Goal: Complete application form: Complete application form

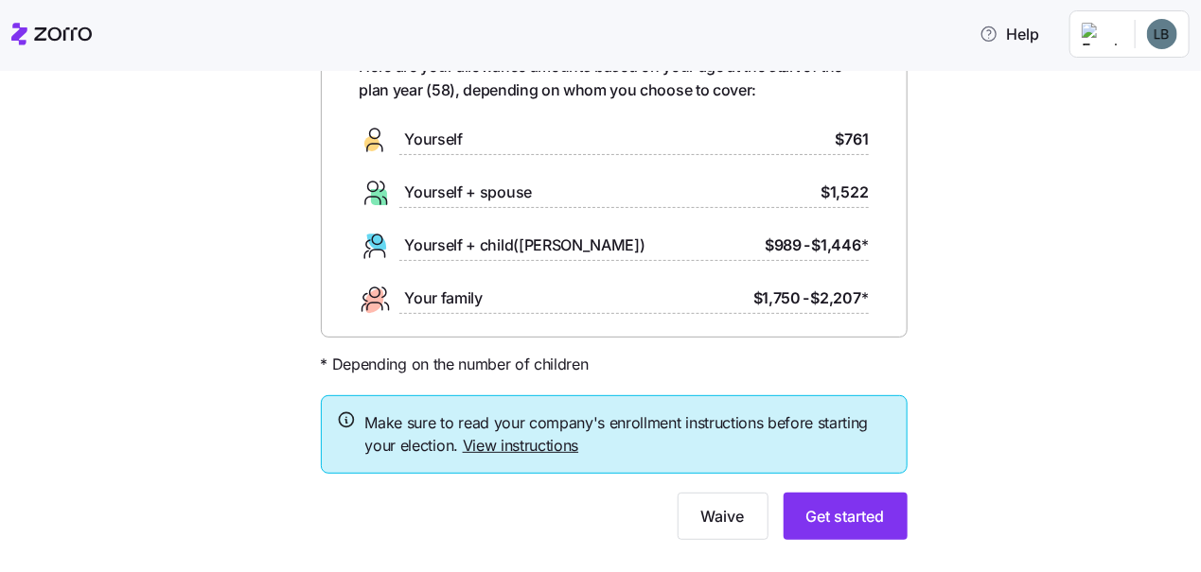
scroll to position [156, 0]
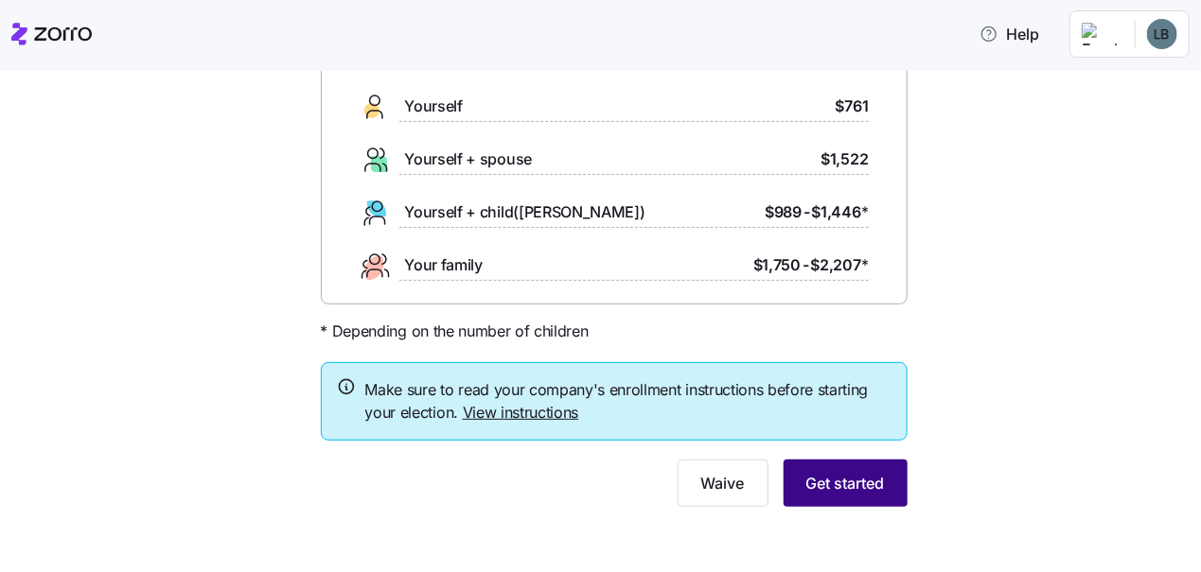
click at [845, 477] on span "Get started" at bounding box center [845, 483] width 79 height 23
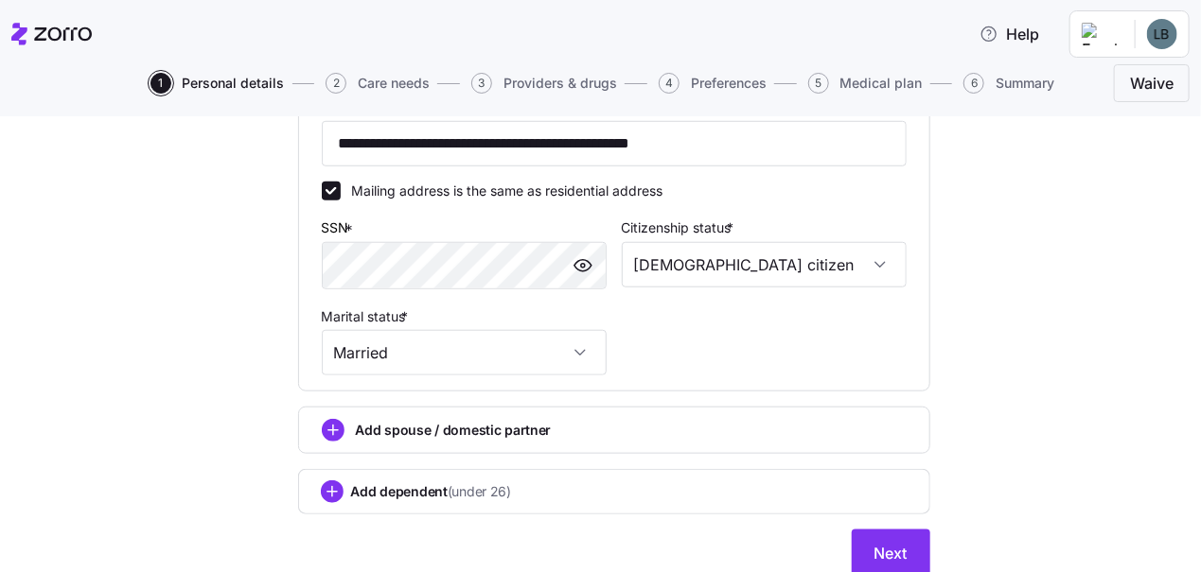
scroll to position [732, 0]
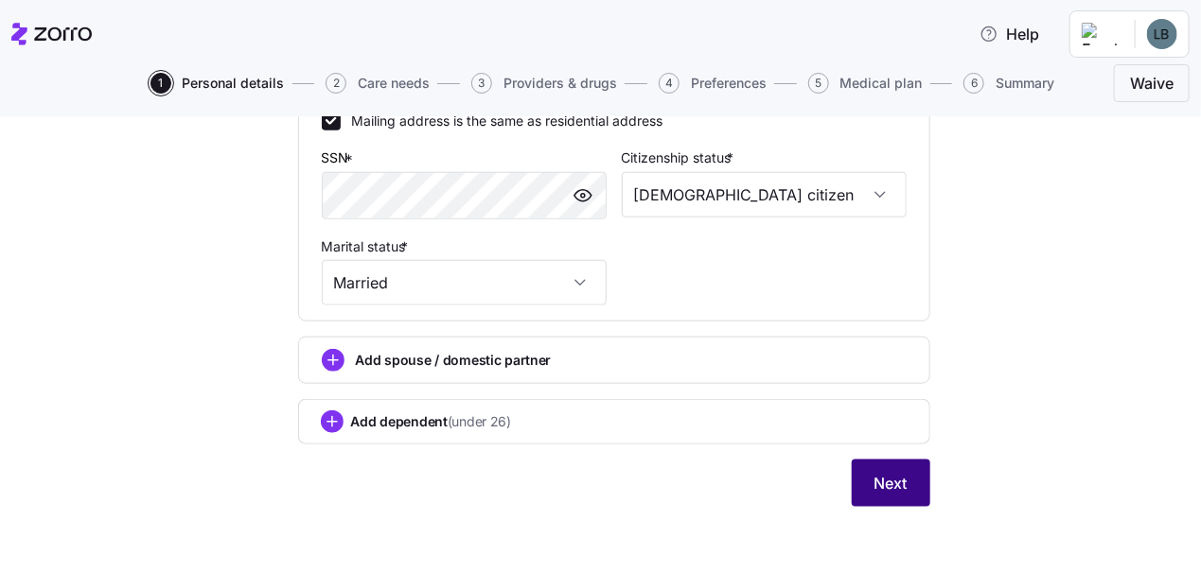
click at [874, 485] on span "Next" at bounding box center [890, 483] width 33 height 23
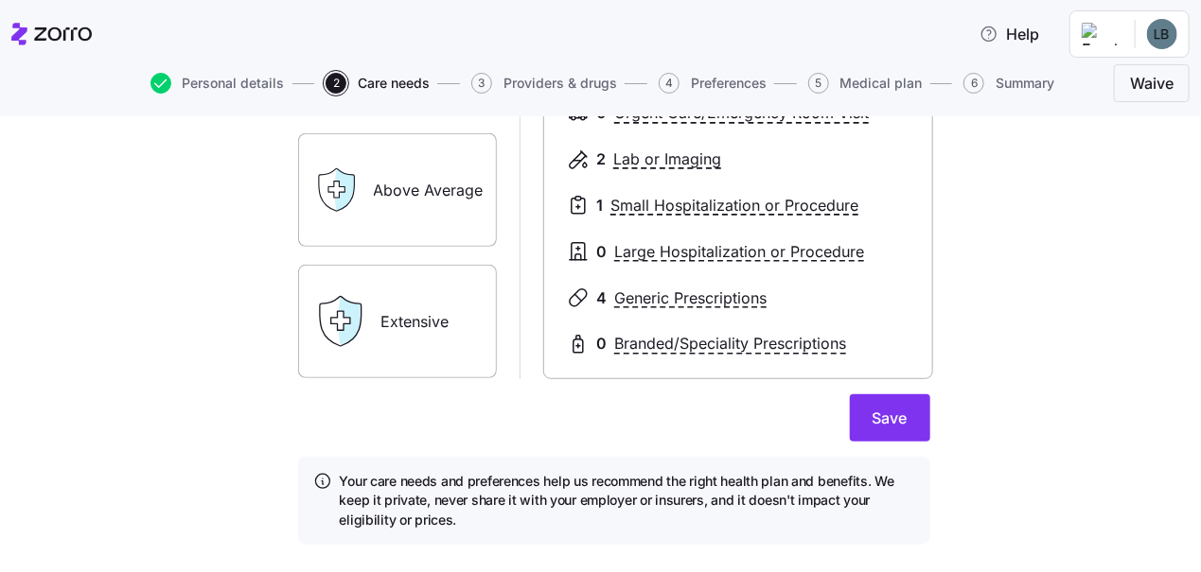
scroll to position [417, 0]
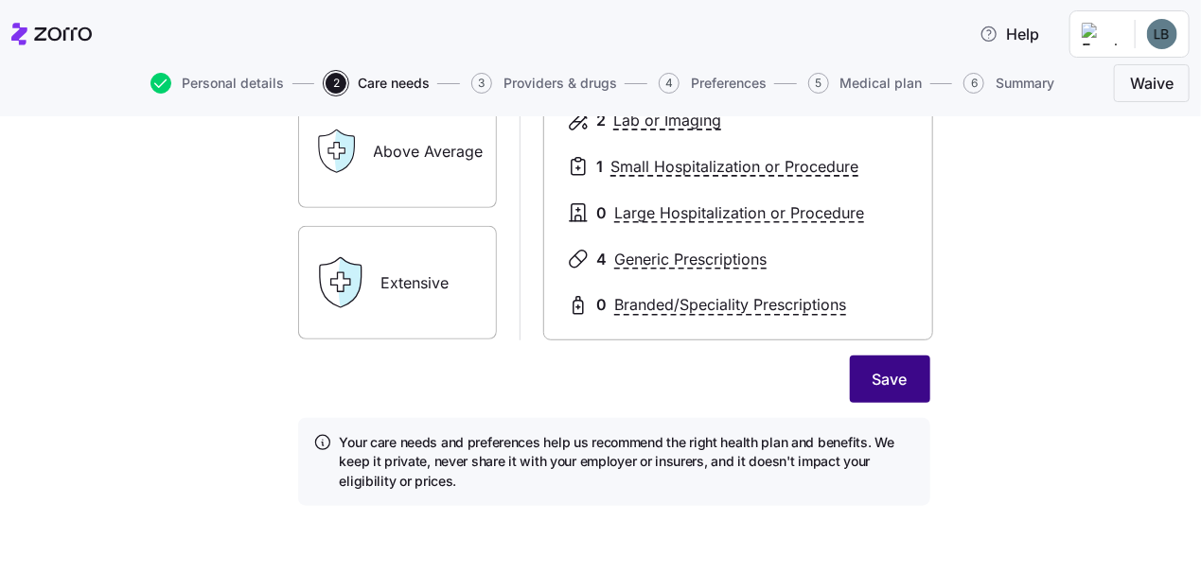
click at [887, 382] on span "Save" at bounding box center [889, 379] width 35 height 23
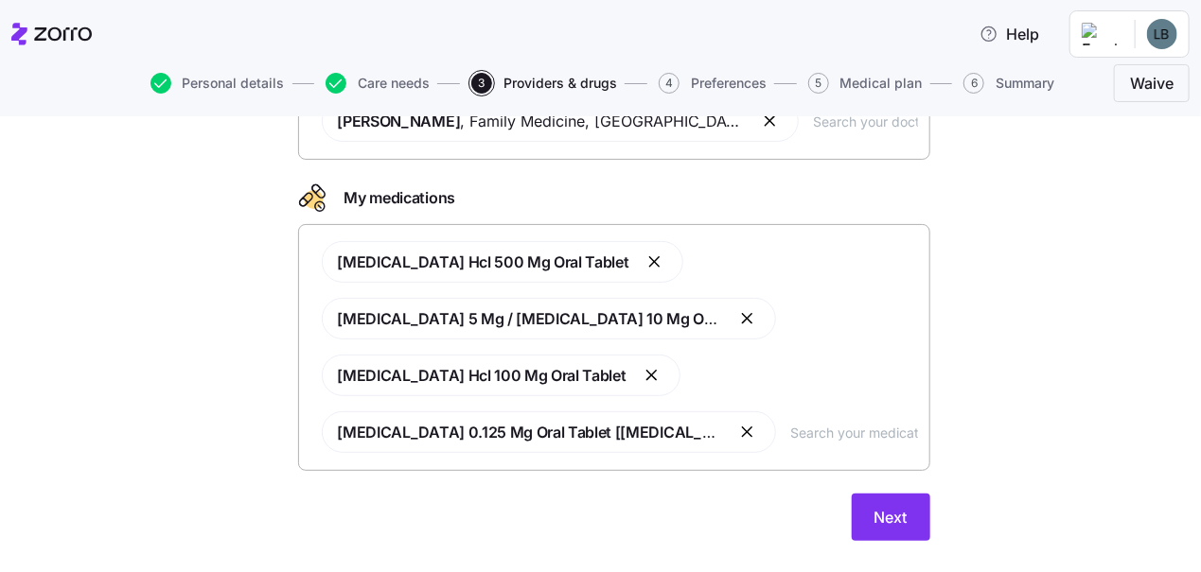
scroll to position [223, 0]
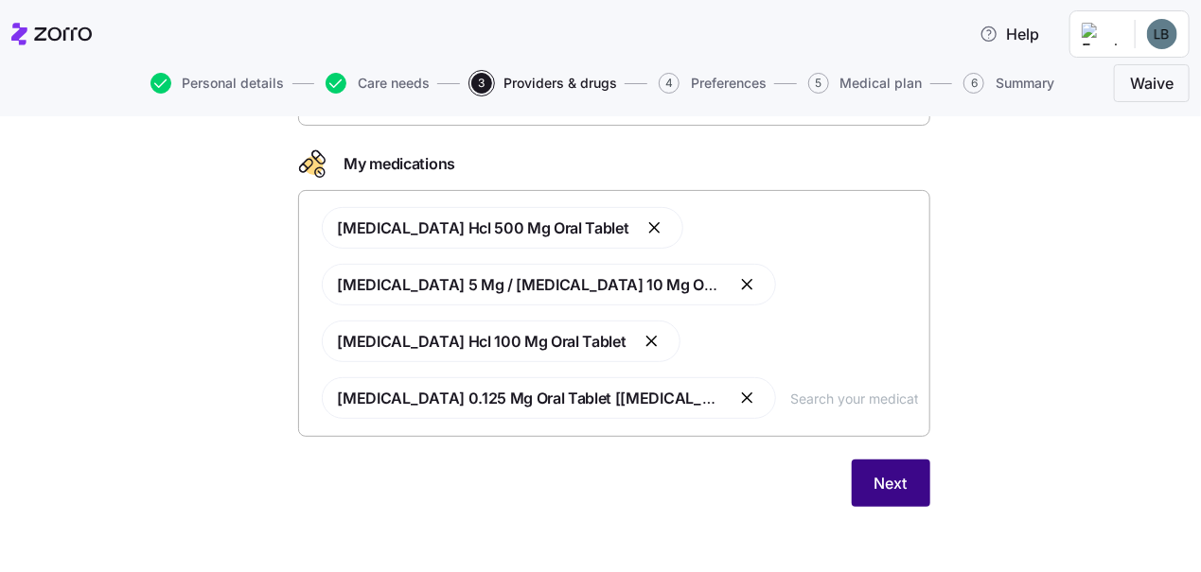
click at [890, 472] on span "Next" at bounding box center [890, 483] width 33 height 23
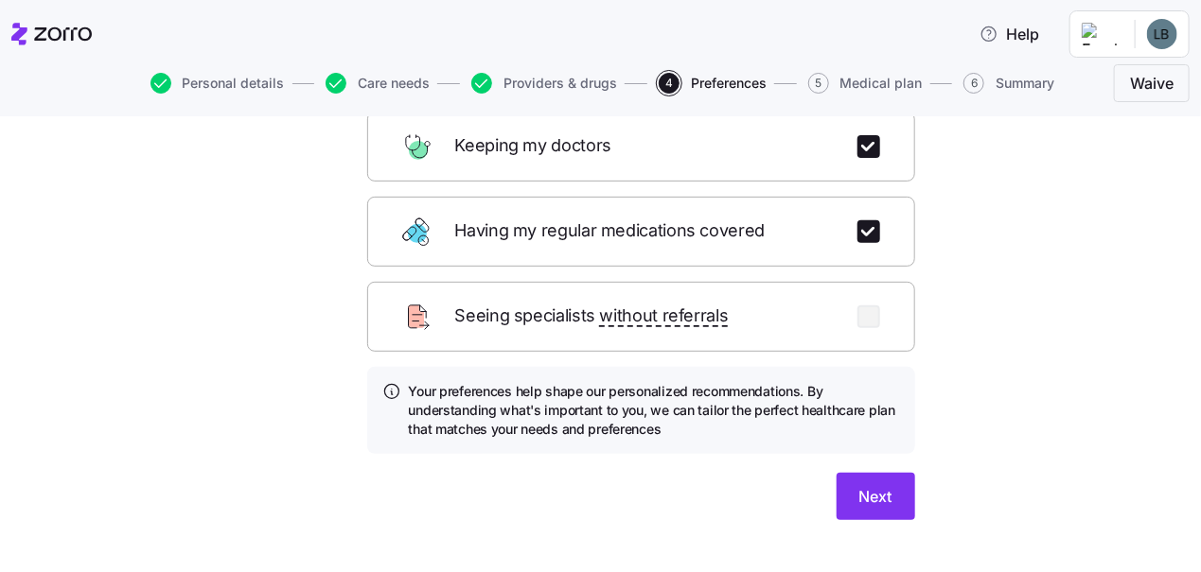
scroll to position [325, 0]
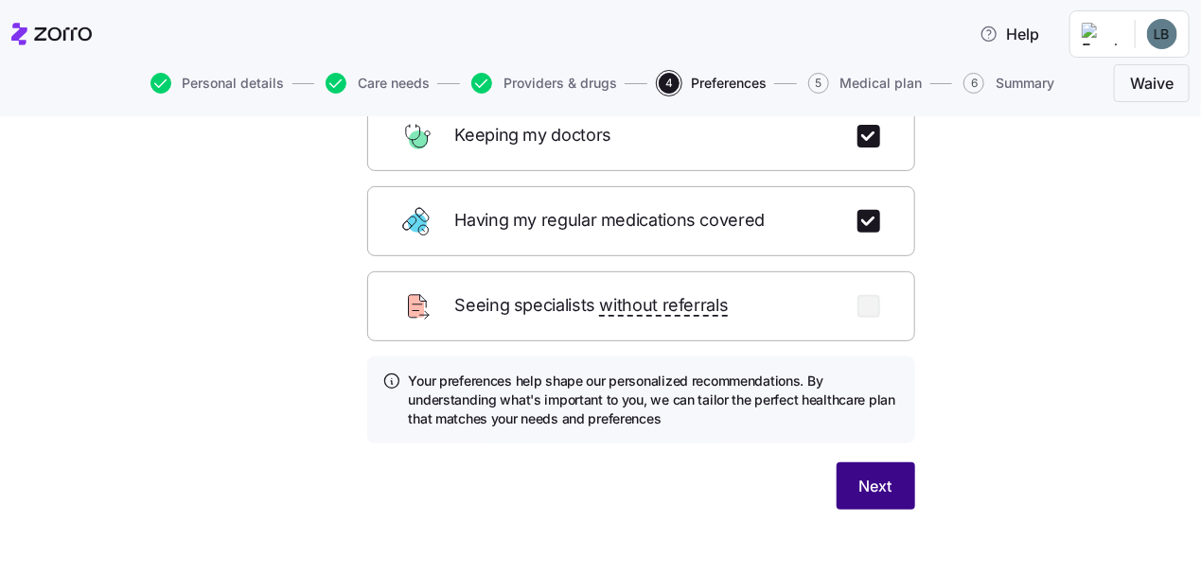
click at [887, 463] on button "Next" at bounding box center [875, 486] width 79 height 47
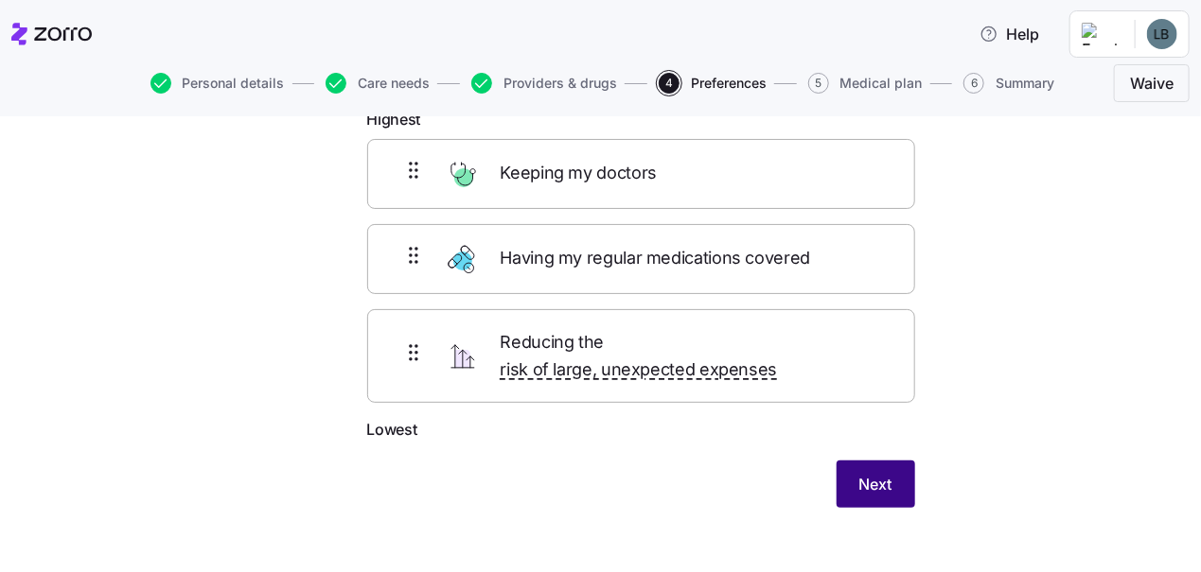
click at [869, 461] on button "Next" at bounding box center [875, 484] width 79 height 47
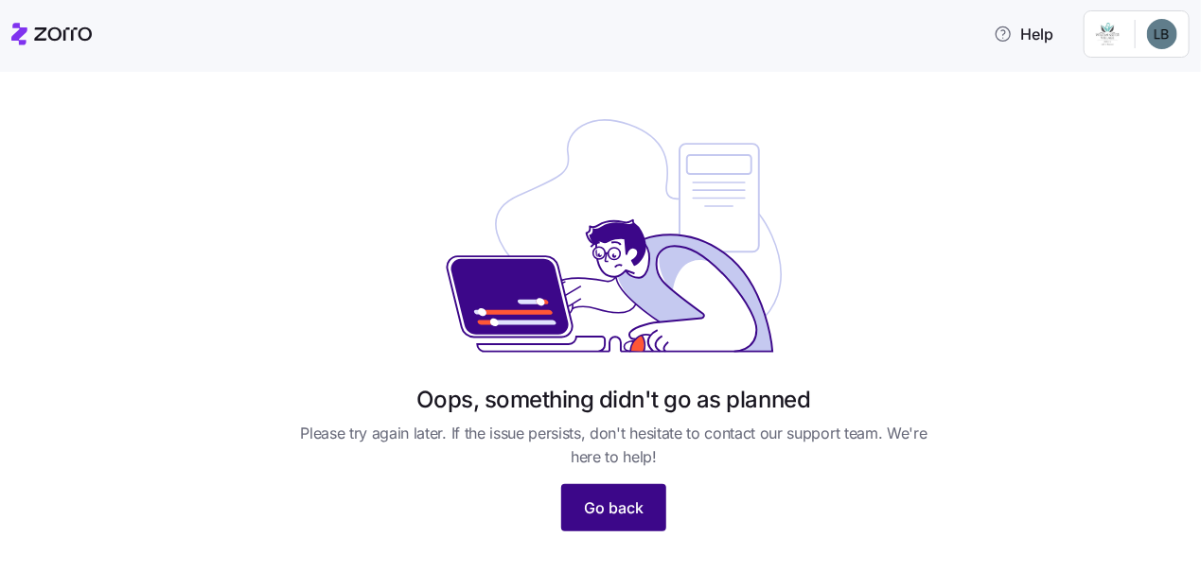
click at [641, 514] on button "Go back" at bounding box center [613, 507] width 105 height 47
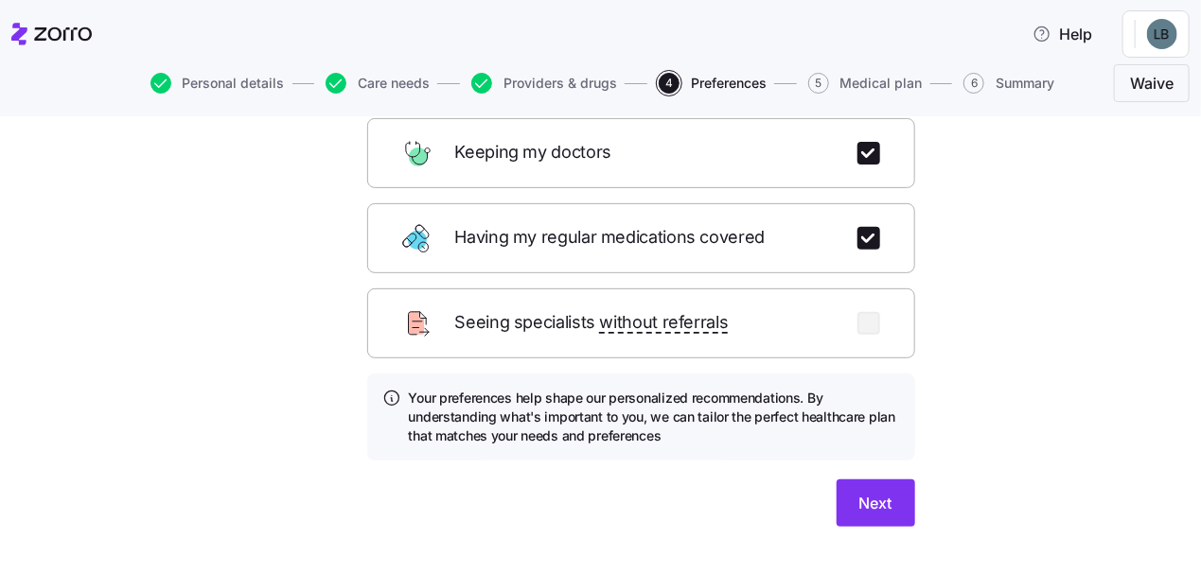
scroll to position [325, 0]
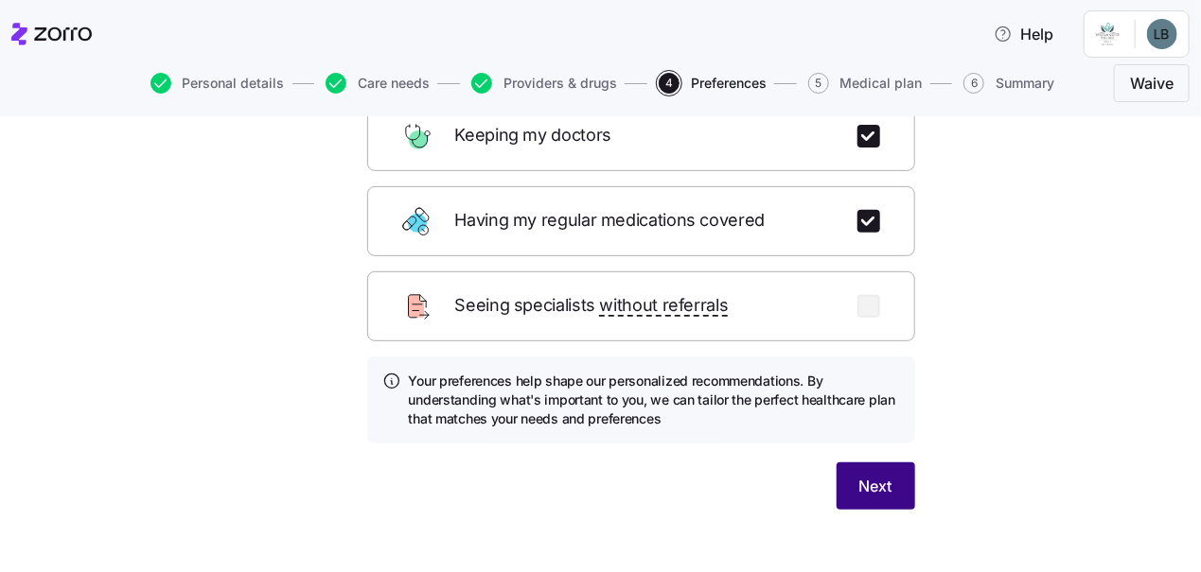
click at [870, 475] on span "Next" at bounding box center [875, 486] width 33 height 23
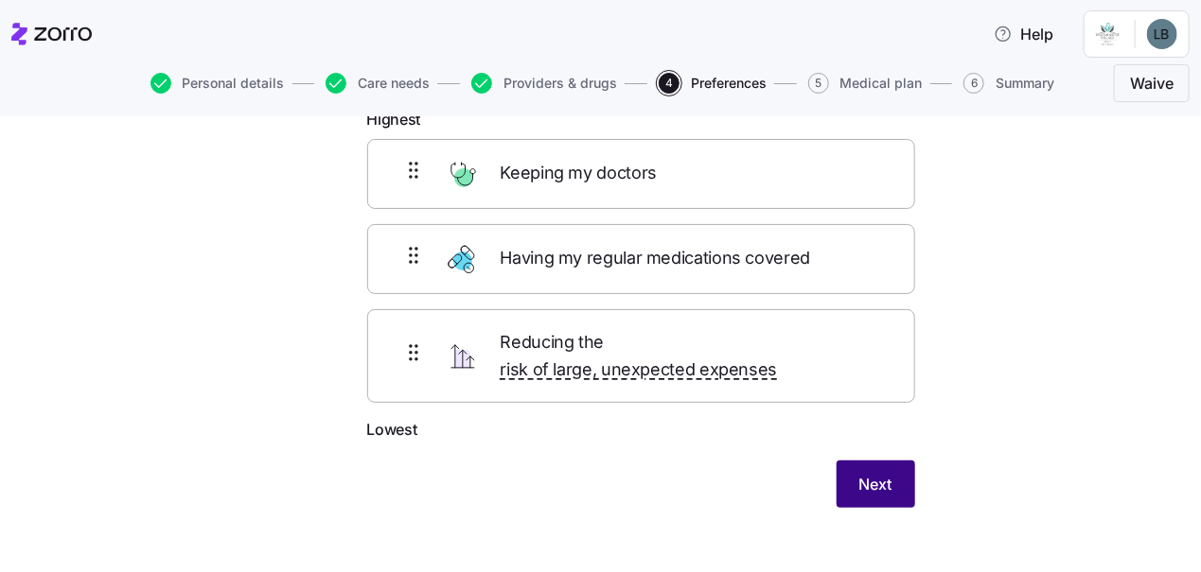
click at [875, 473] on span "Next" at bounding box center [875, 484] width 33 height 23
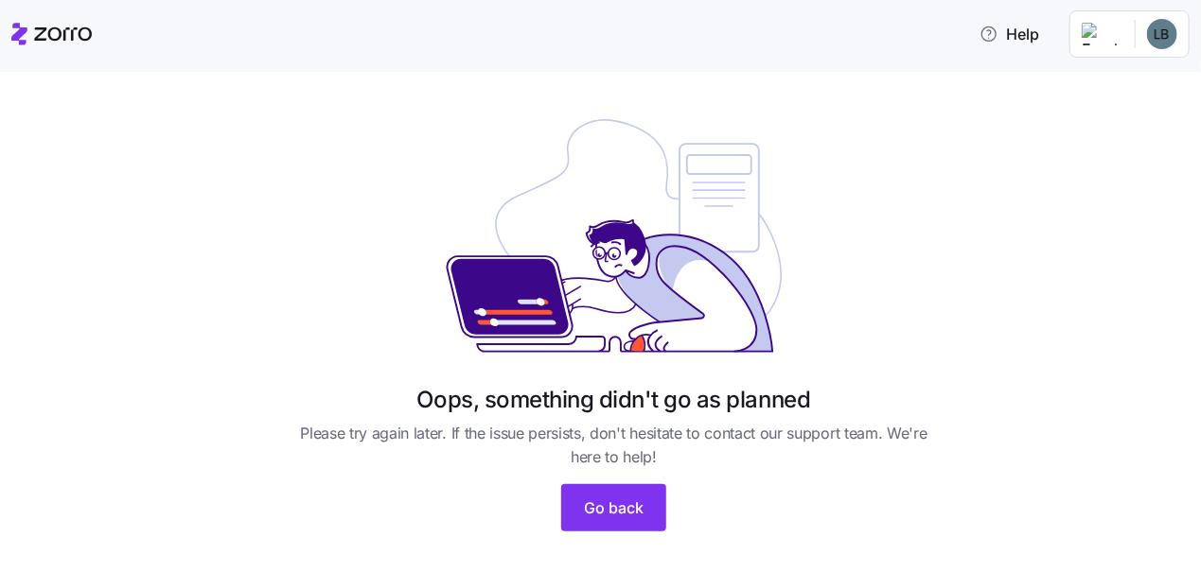
click at [1047, 386] on div "Oops, something didn't go as planned Please try again later. If the issue persi…" at bounding box center [613, 328] width 1121 height 452
click at [588, 498] on span "Go back" at bounding box center [614, 508] width 60 height 23
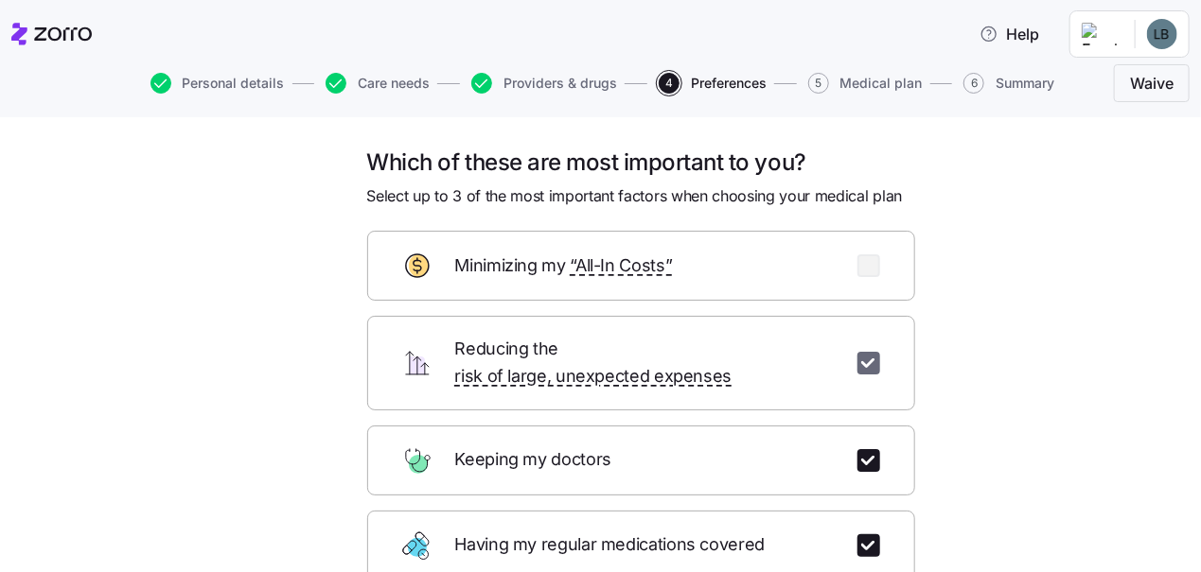
click at [866, 354] on input "checkbox" at bounding box center [868, 363] width 23 height 23
click at [864, 352] on input "checkbox" at bounding box center [868, 363] width 23 height 23
checkbox input "true"
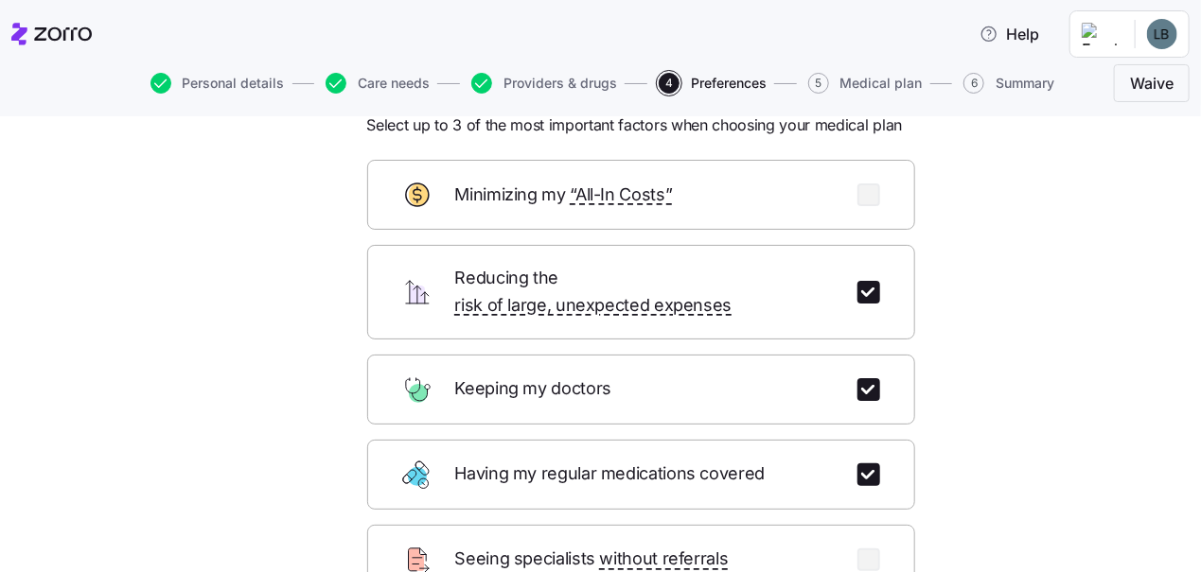
scroll to position [94, 0]
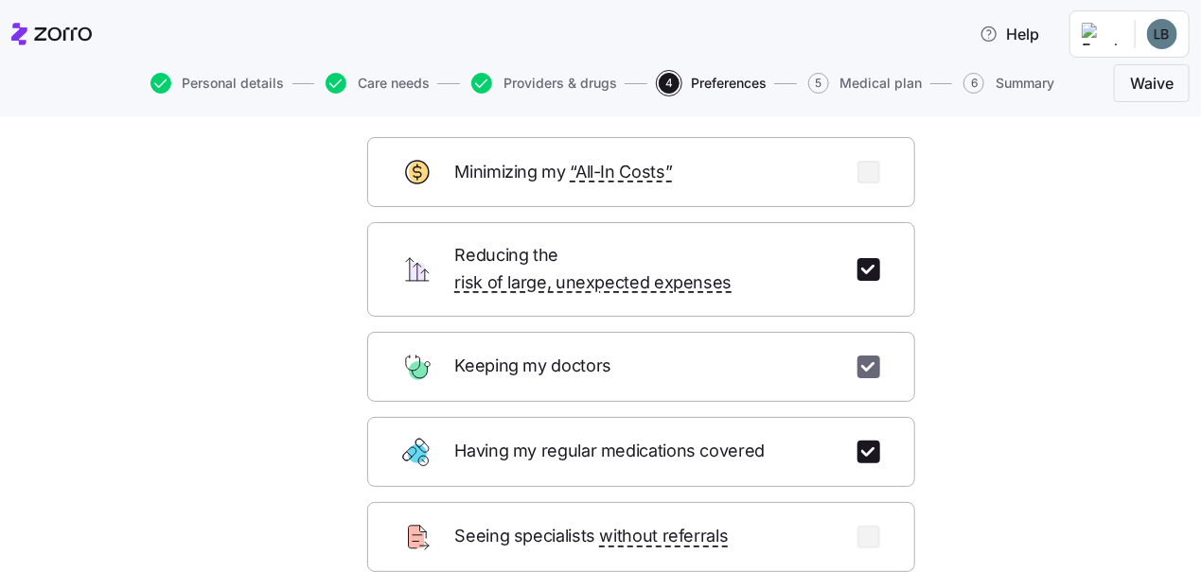
click at [858, 356] on input "checkbox" at bounding box center [868, 367] width 23 height 23
checkbox input "true"
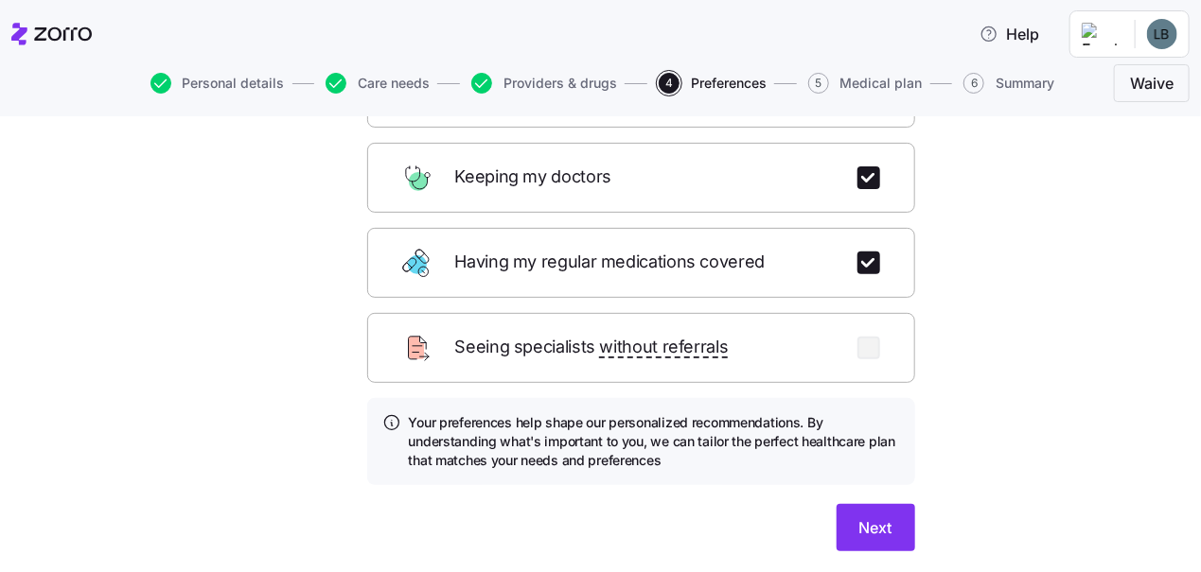
scroll to position [284, 0]
click at [860, 251] on input "checkbox" at bounding box center [868, 262] width 23 height 23
checkbox input "true"
click at [878, 516] on span "Next" at bounding box center [875, 527] width 33 height 23
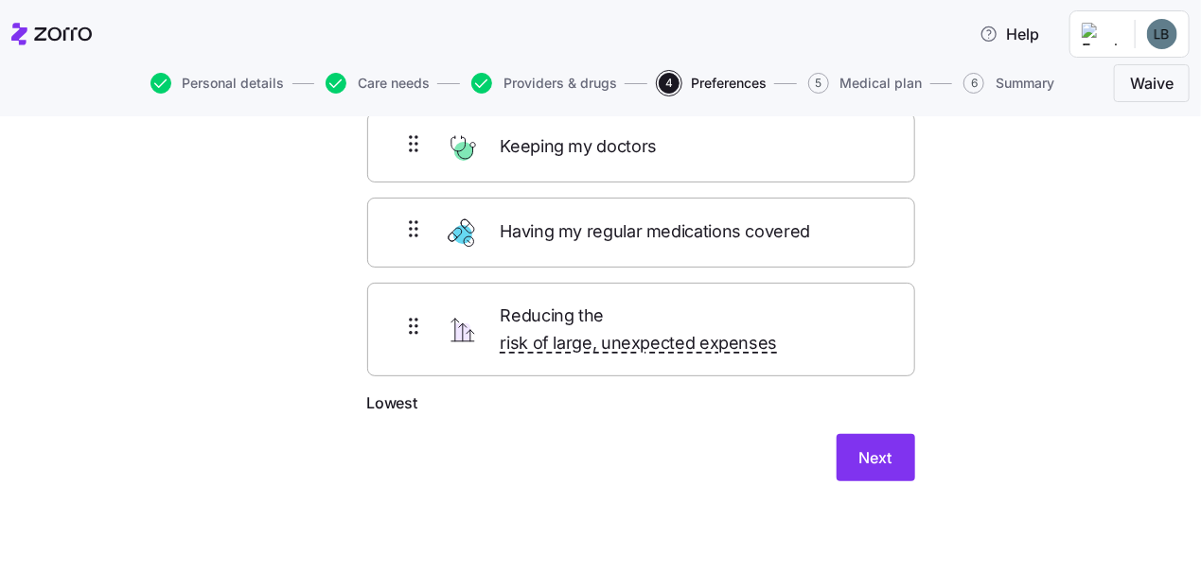
scroll to position [123, 0]
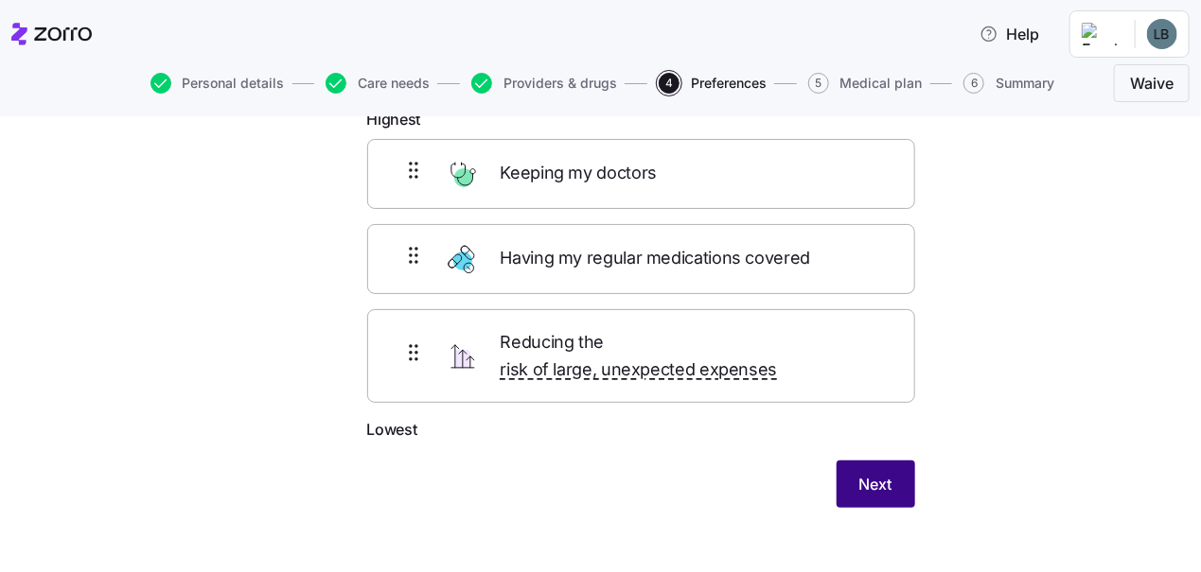
click at [870, 473] on span "Next" at bounding box center [875, 484] width 33 height 23
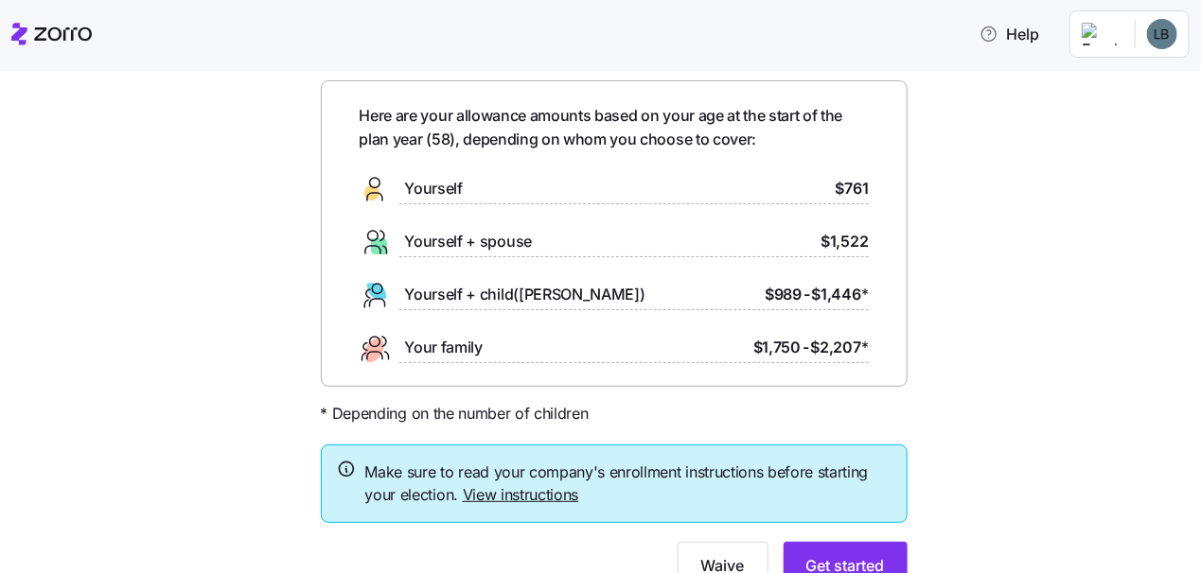
scroll to position [156, 0]
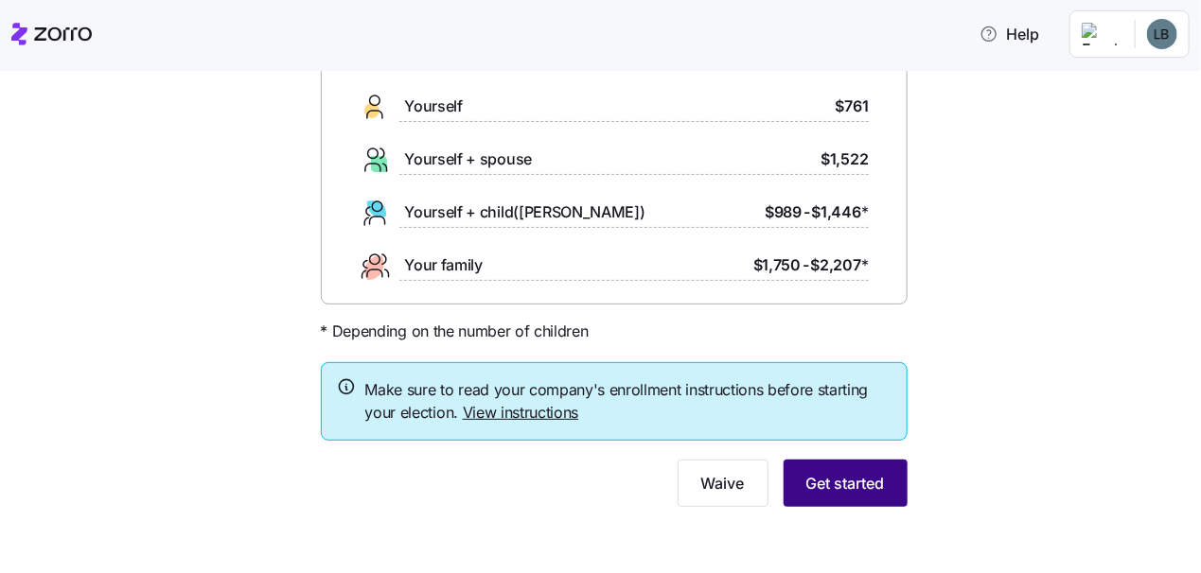
click at [833, 481] on span "Get started" at bounding box center [845, 483] width 79 height 23
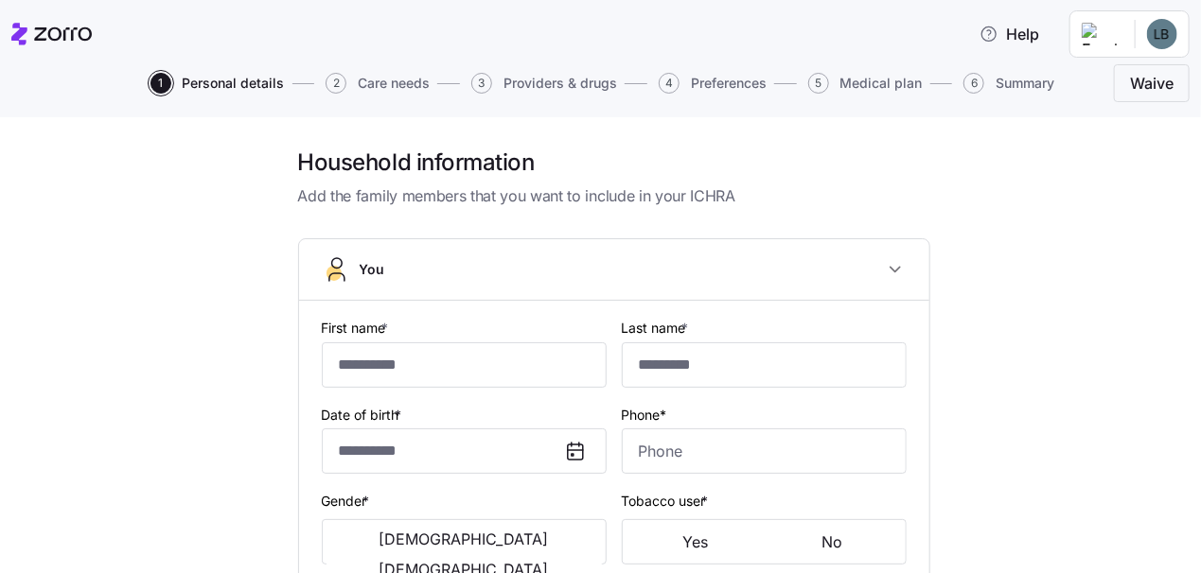
type input "****"
type input "*********"
type input "[EMAIL_ADDRESS][DOMAIN_NAME]"
type input "**********"
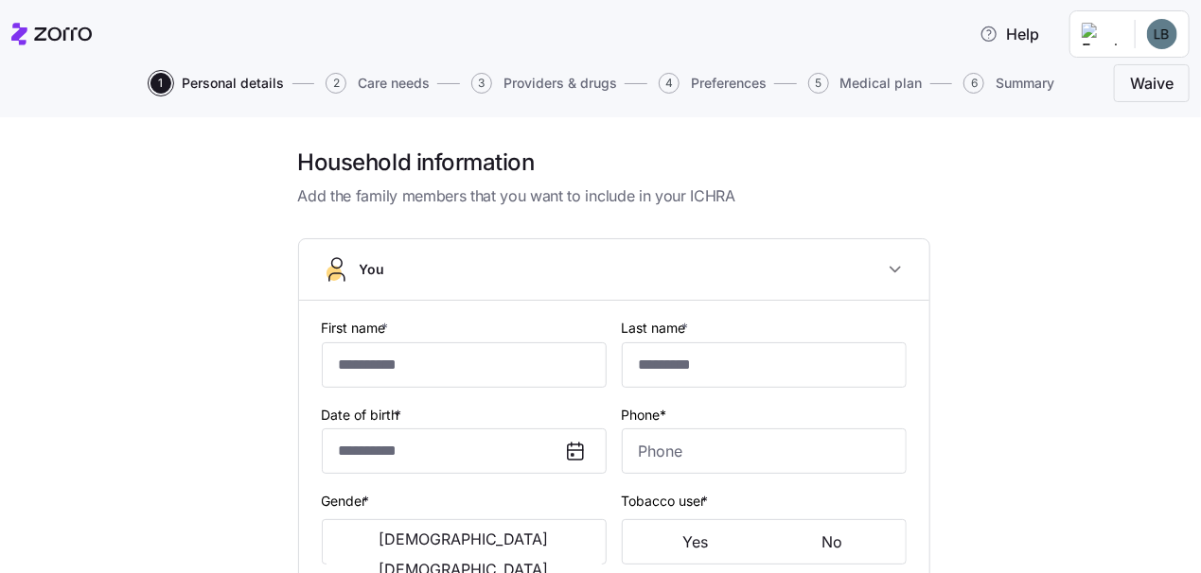
checkbox input "true"
type input "**********"
type input "[PHONE_NUMBER]"
type input "[DEMOGRAPHIC_DATA] citizen"
type input "Married"
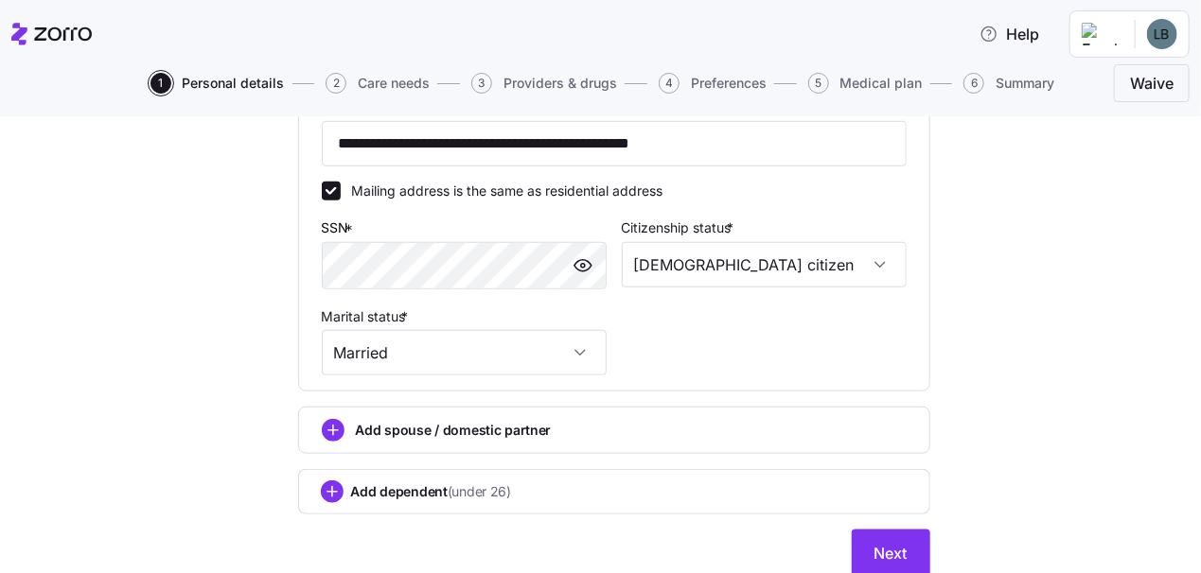
scroll to position [732, 0]
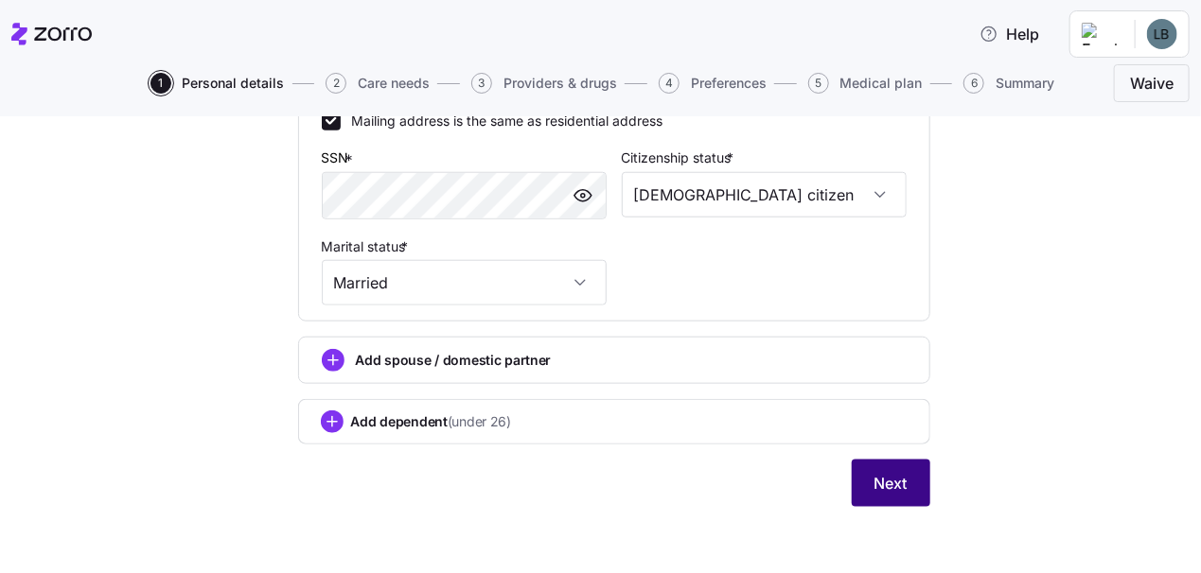
click at [879, 484] on span "Next" at bounding box center [890, 483] width 33 height 23
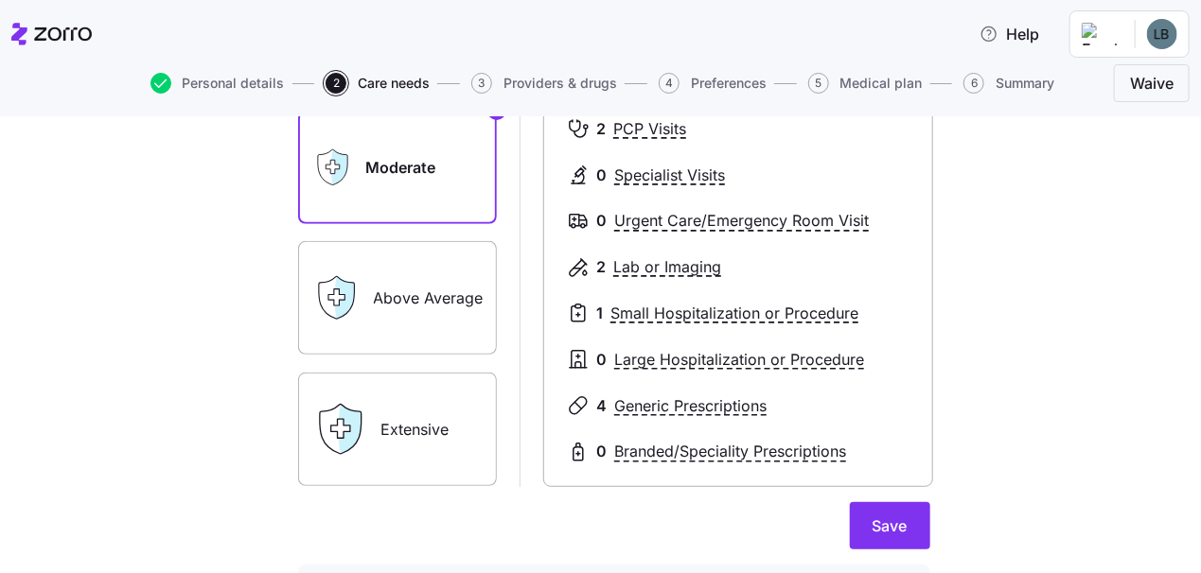
scroll to position [416, 0]
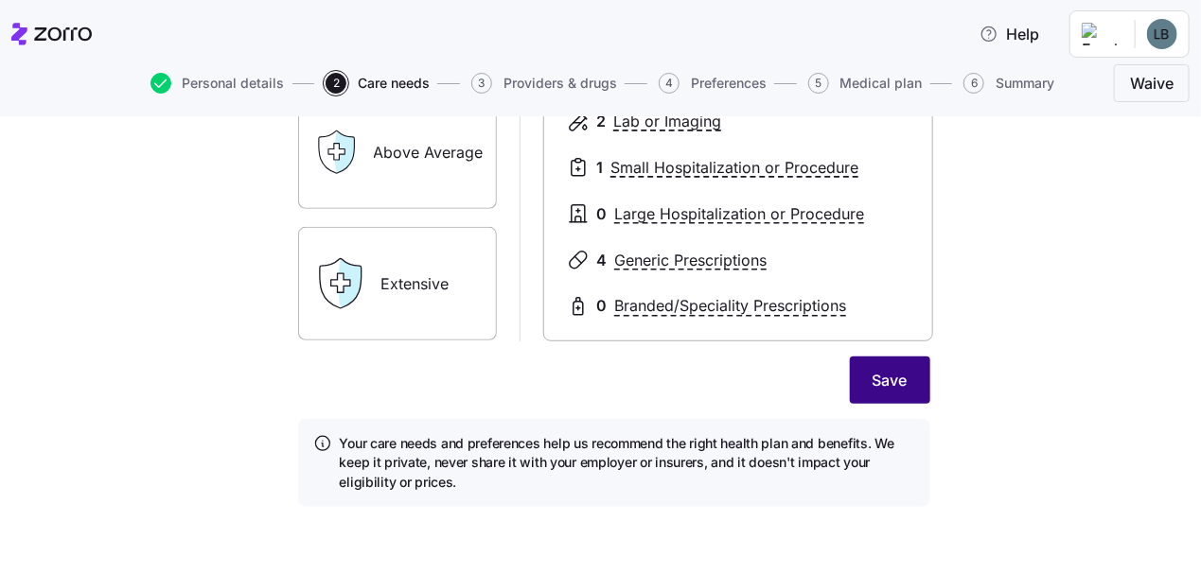
click at [875, 373] on span "Save" at bounding box center [889, 380] width 35 height 23
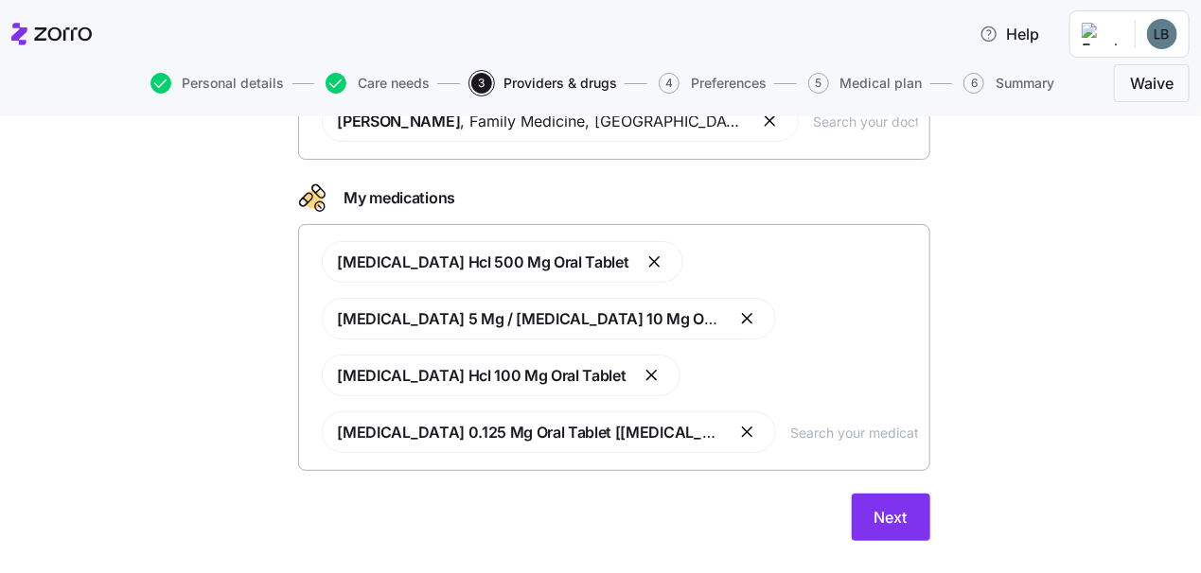
scroll to position [223, 0]
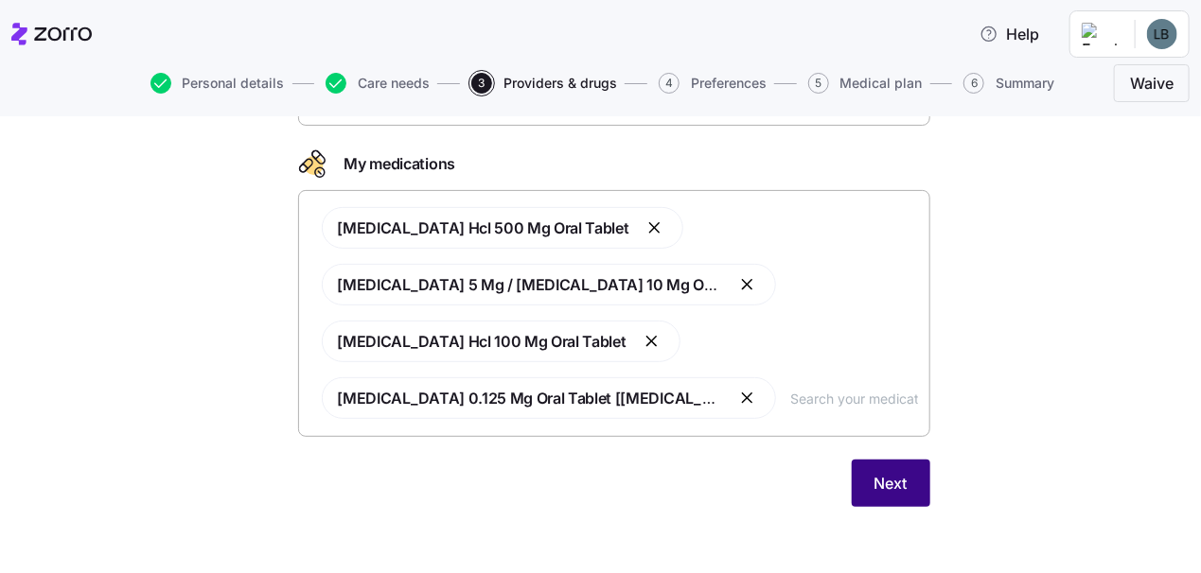
click at [884, 472] on span "Next" at bounding box center [890, 483] width 33 height 23
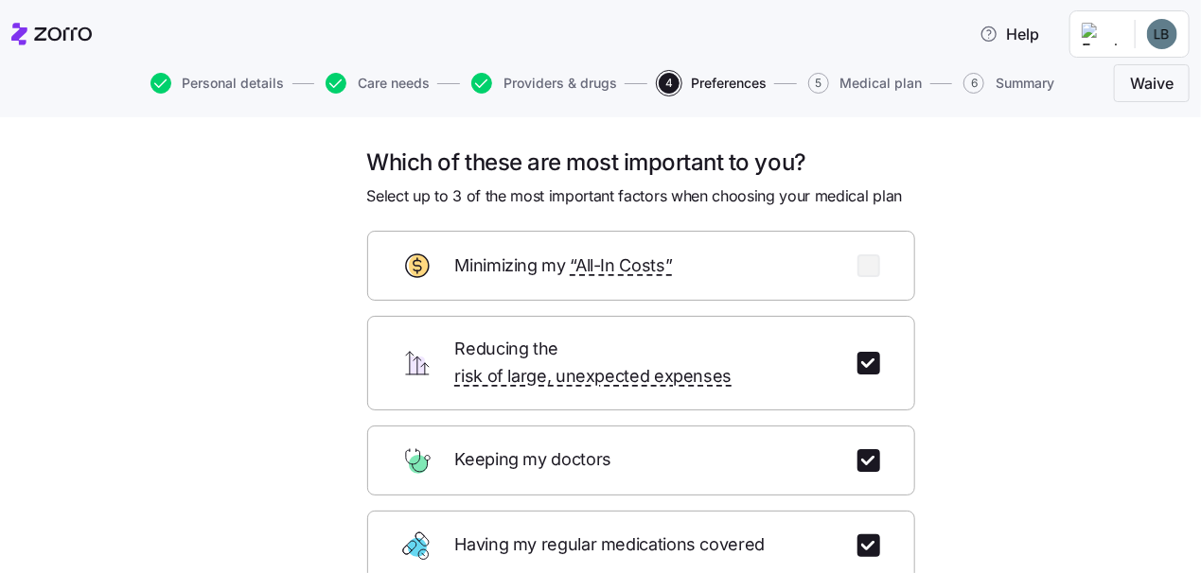
scroll to position [325, 0]
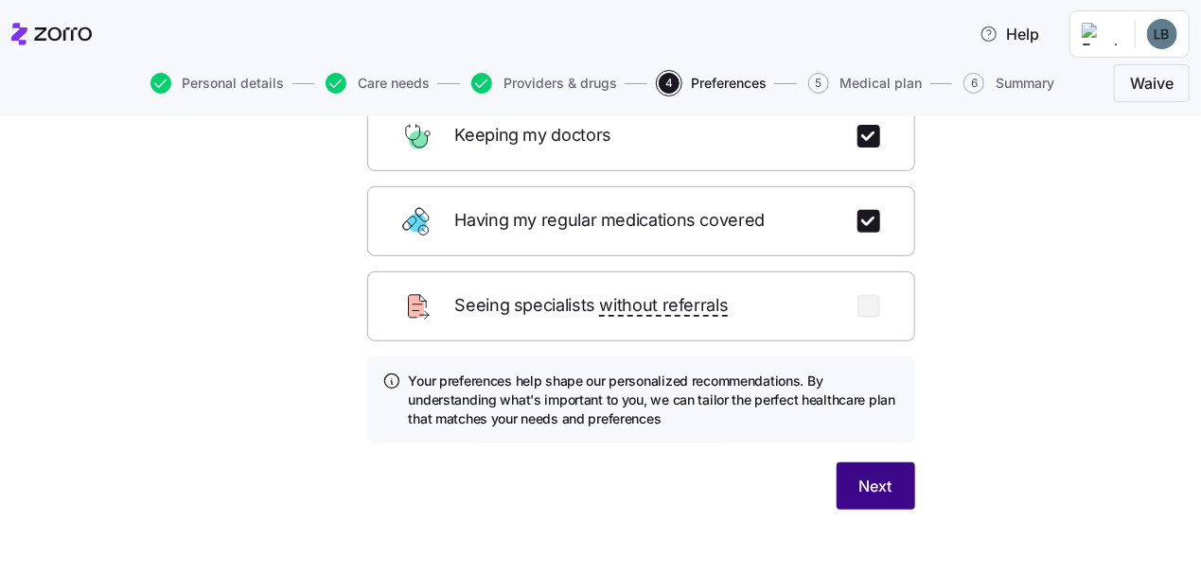
click at [859, 475] on span "Next" at bounding box center [875, 486] width 33 height 23
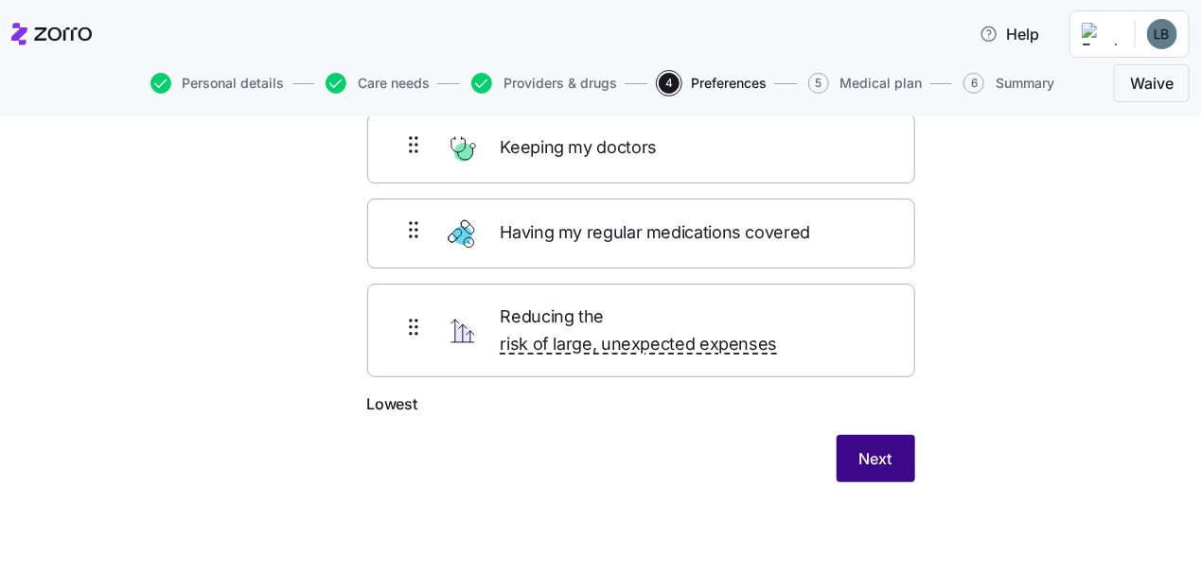
scroll to position [122, 0]
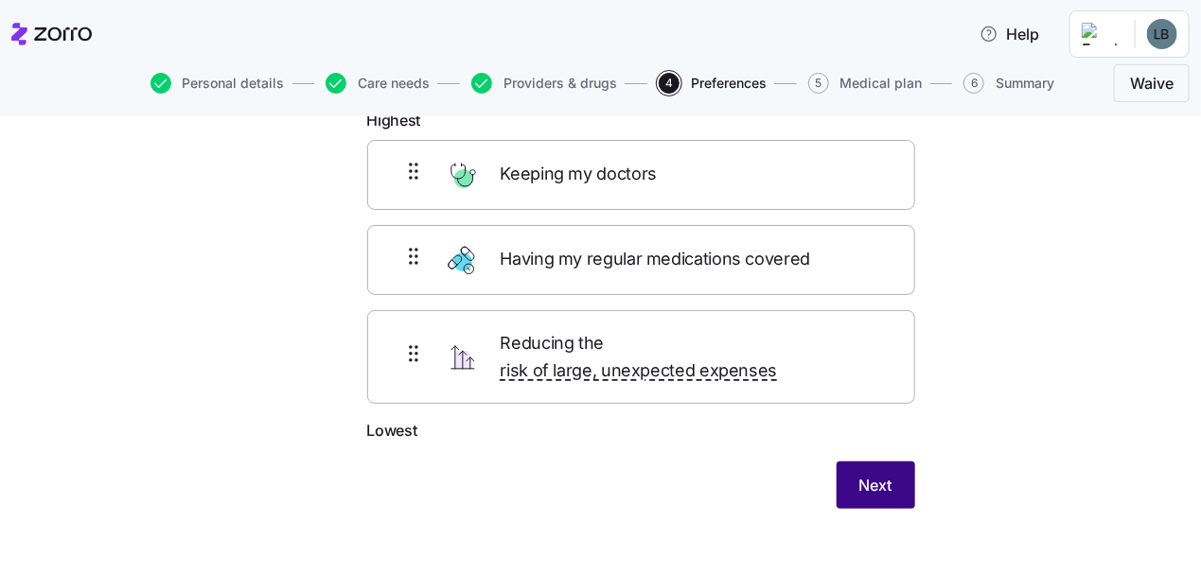
click at [860, 474] on span "Next" at bounding box center [875, 485] width 33 height 23
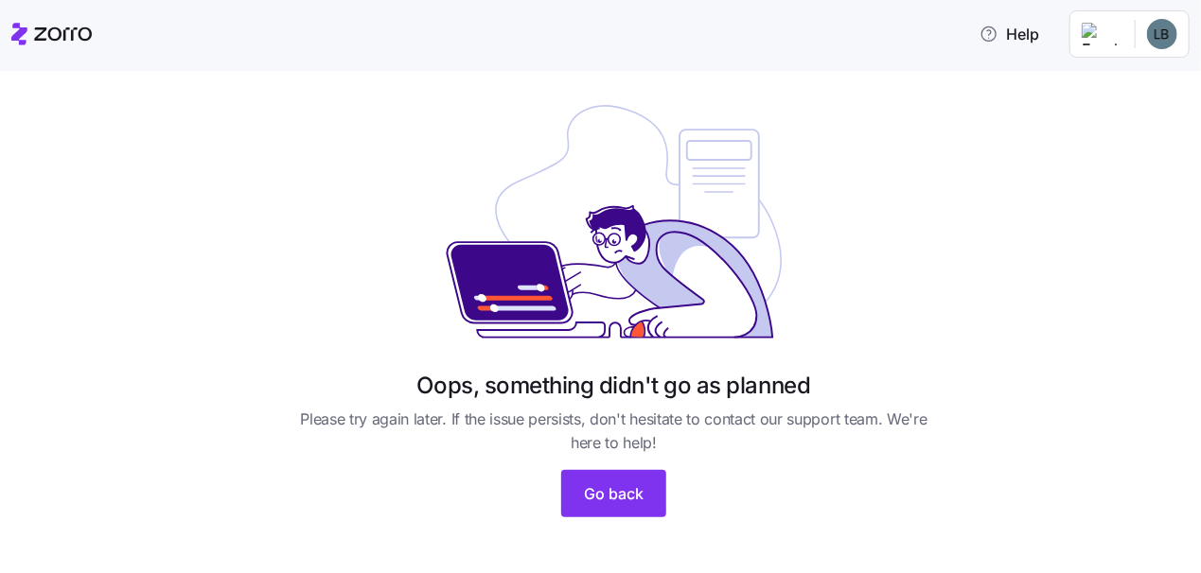
scroll to position [26, 0]
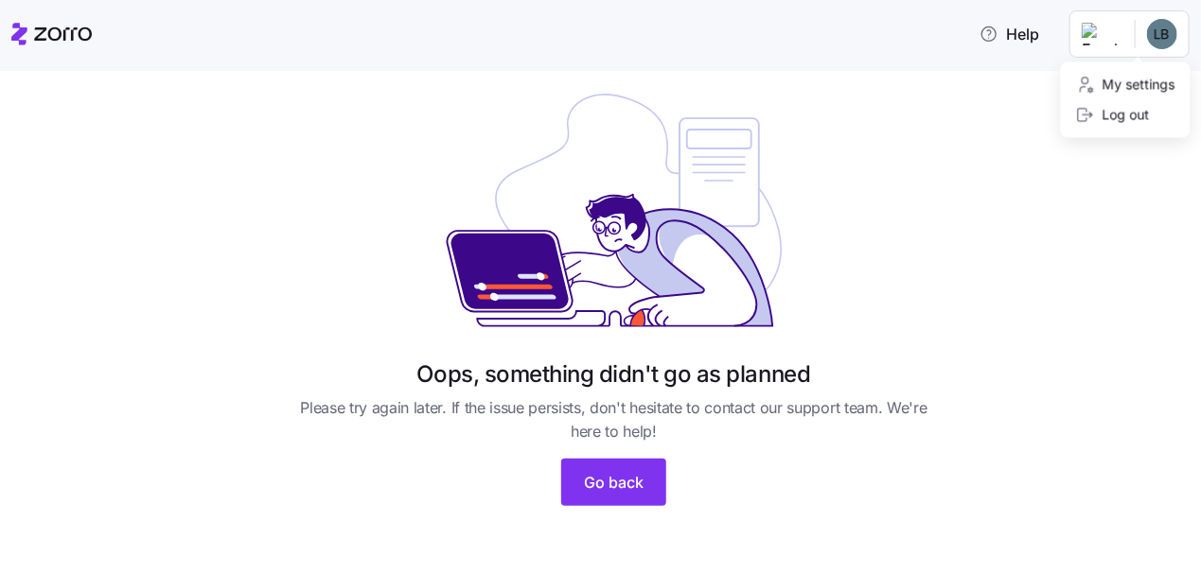
click at [1160, 31] on html "Help Oops, something didn't go as planned Please try again later. If the issue …" at bounding box center [600, 281] width 1201 height 562
click at [1135, 85] on div "My settings" at bounding box center [1125, 85] width 99 height 21
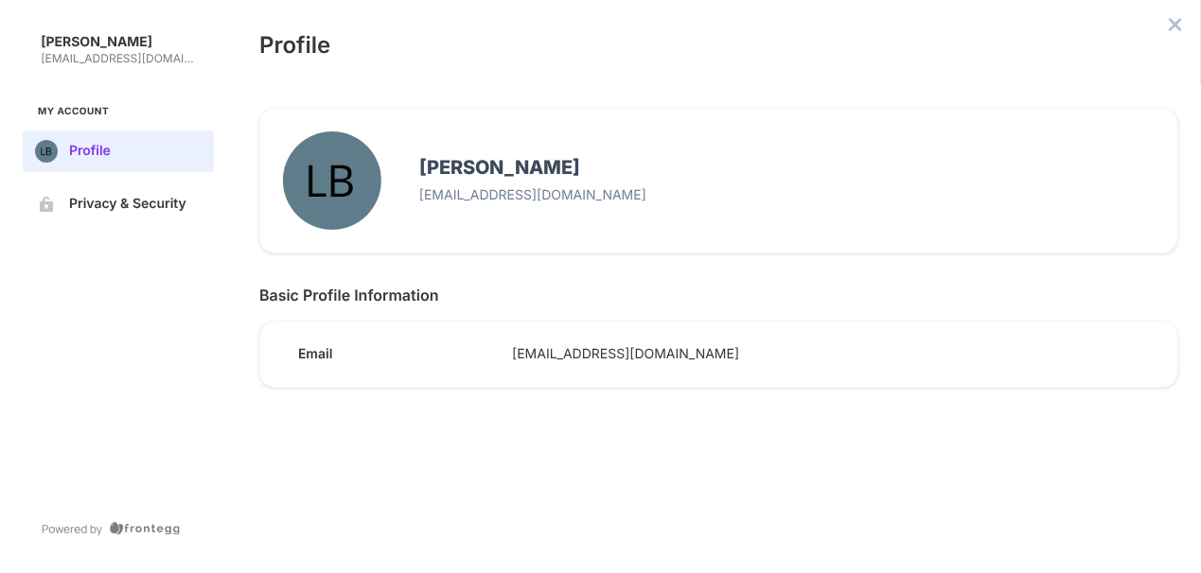
click at [109, 44] on p "Lisa Burelison" at bounding box center [120, 42] width 158 height 17
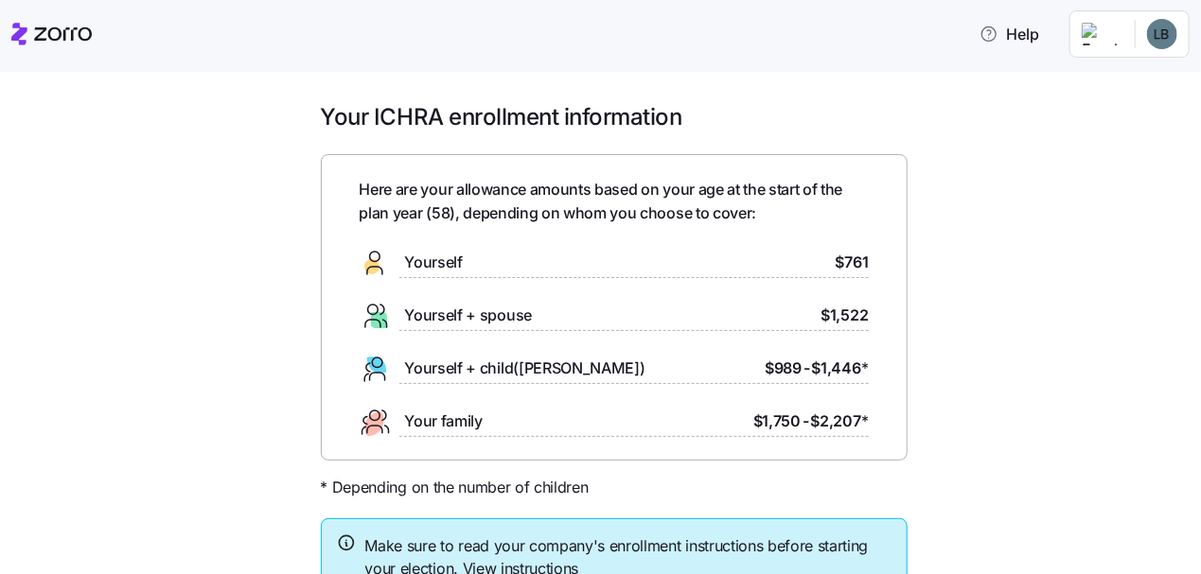
click at [467, 264] on div "Yourself $761" at bounding box center [614, 263] width 509 height 30
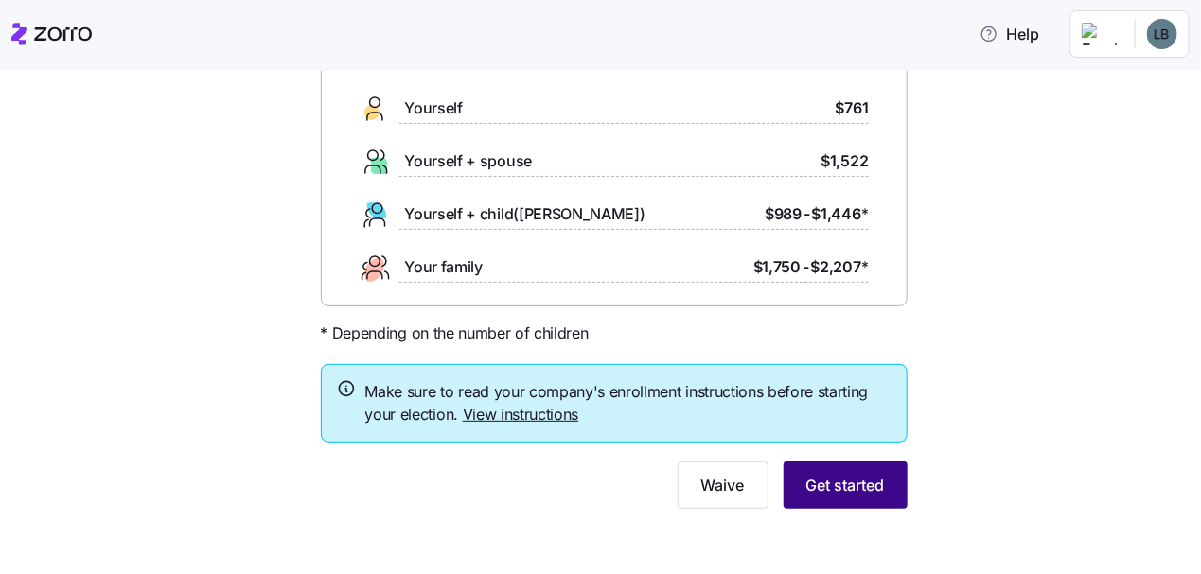
click at [840, 476] on span "Get started" at bounding box center [845, 485] width 79 height 23
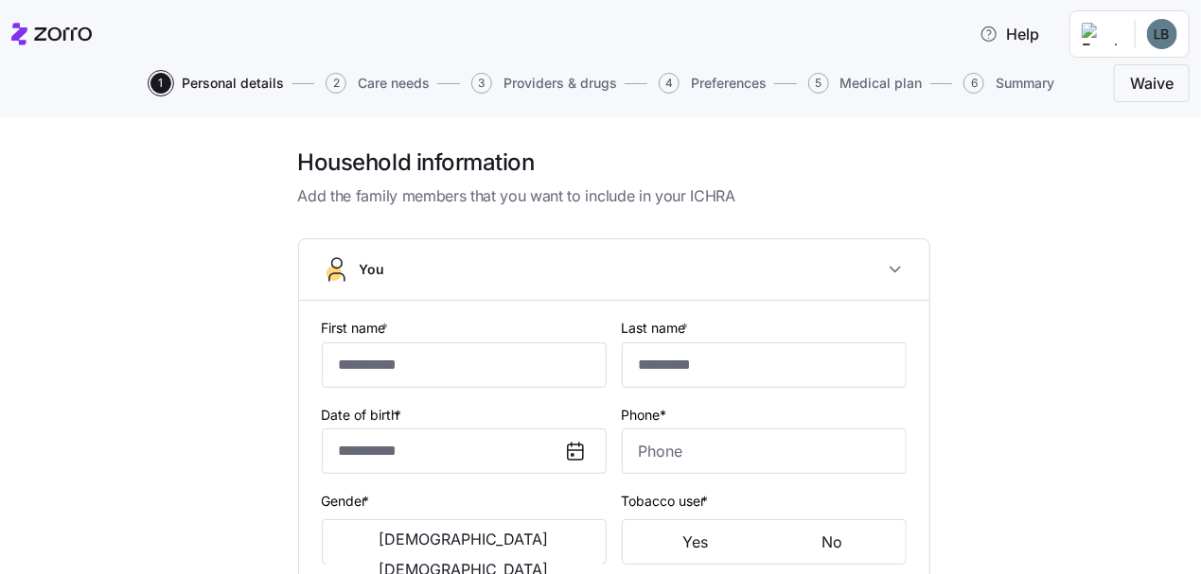
type input "****"
type input "*********"
type input "[EMAIL_ADDRESS][DOMAIN_NAME]"
type input "**********"
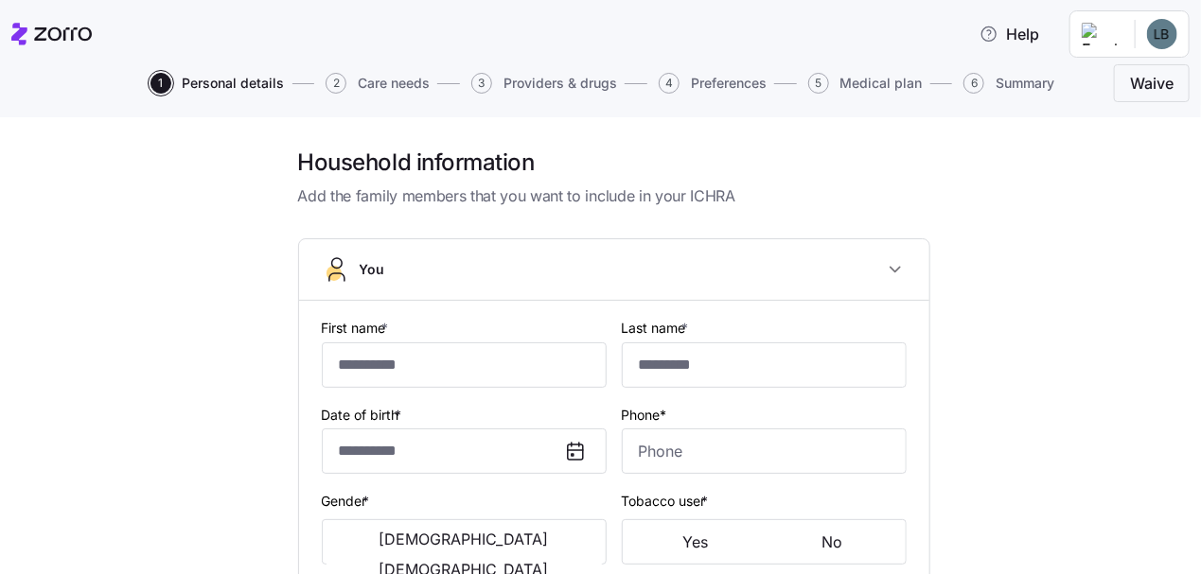
checkbox input "true"
type input "**********"
type input "[PHONE_NUMBER]"
type input "[DEMOGRAPHIC_DATA] citizen"
type input "Married"
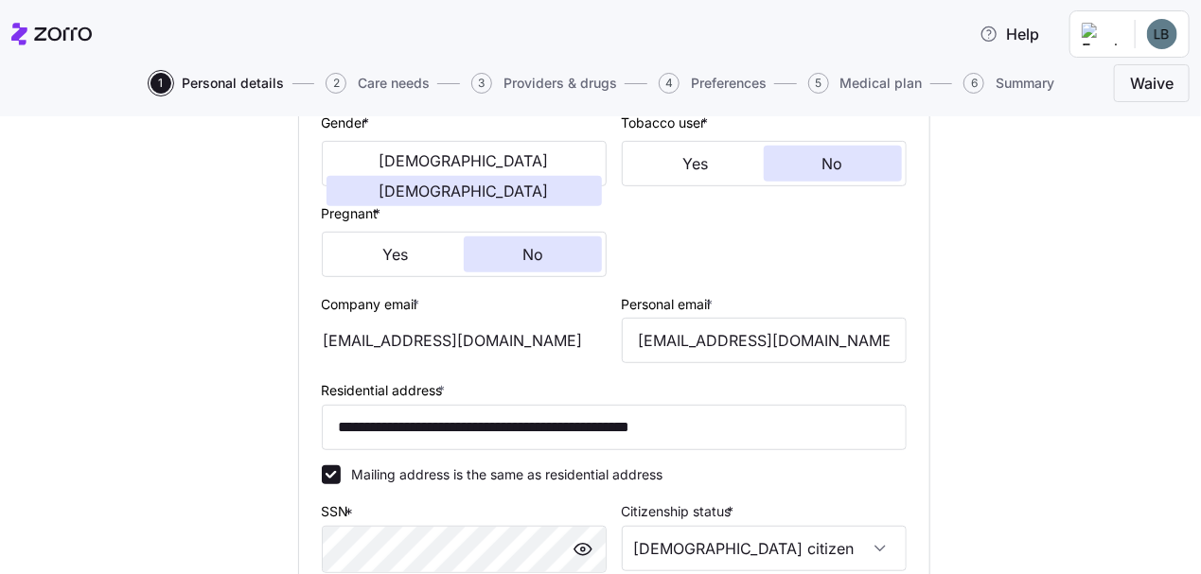
scroll to position [730, 0]
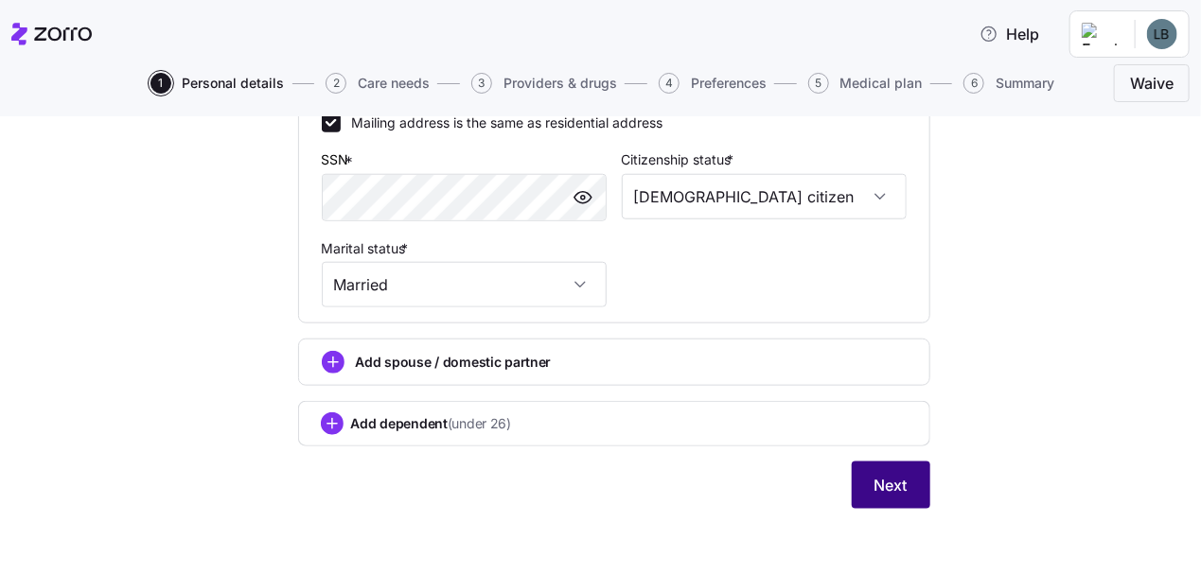
click at [897, 481] on span "Next" at bounding box center [890, 485] width 33 height 23
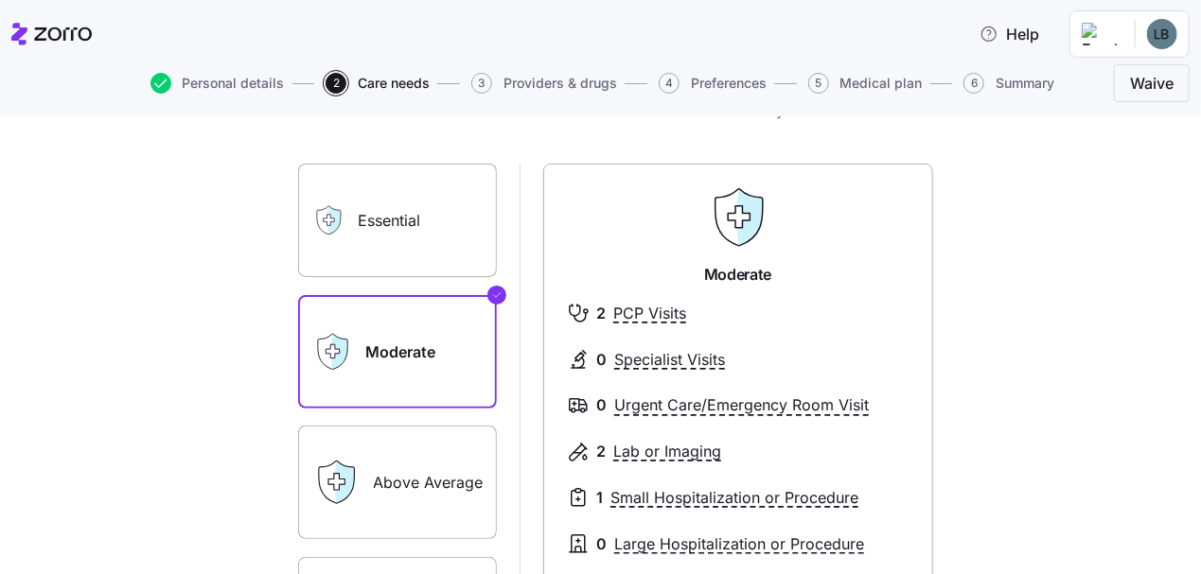
scroll to position [189, 0]
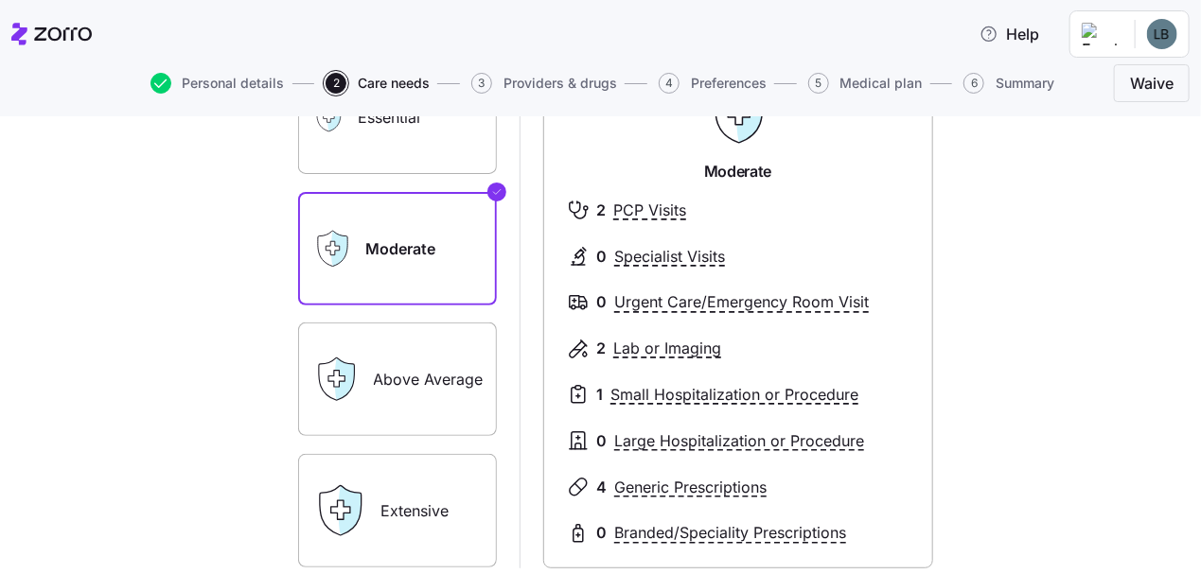
click at [435, 397] on label "Above Average" at bounding box center [397, 380] width 199 height 114
click at [0, 0] on input "Above Average" at bounding box center [0, 0] width 0 height 0
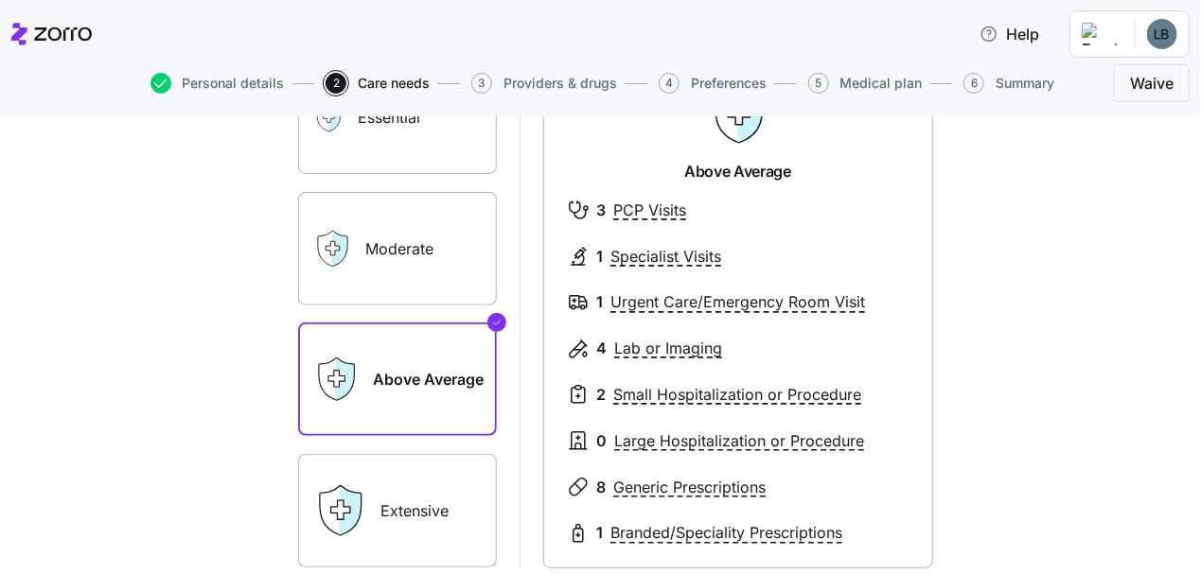
click at [413, 247] on label "Moderate" at bounding box center [397, 249] width 199 height 114
click at [0, 0] on input "Moderate" at bounding box center [0, 0] width 0 height 0
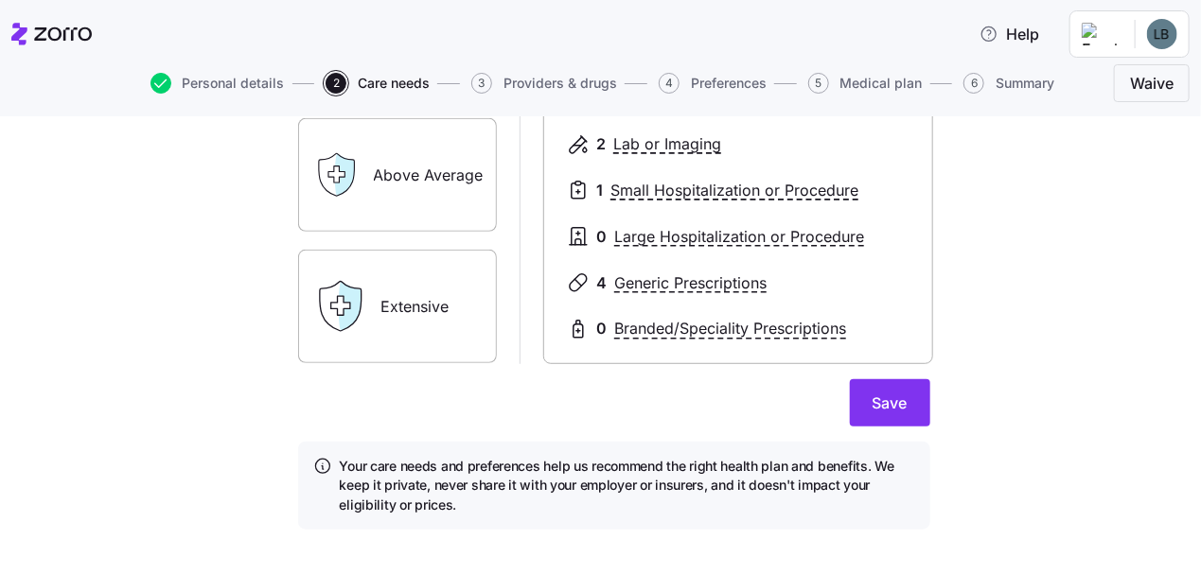
scroll to position [415, 0]
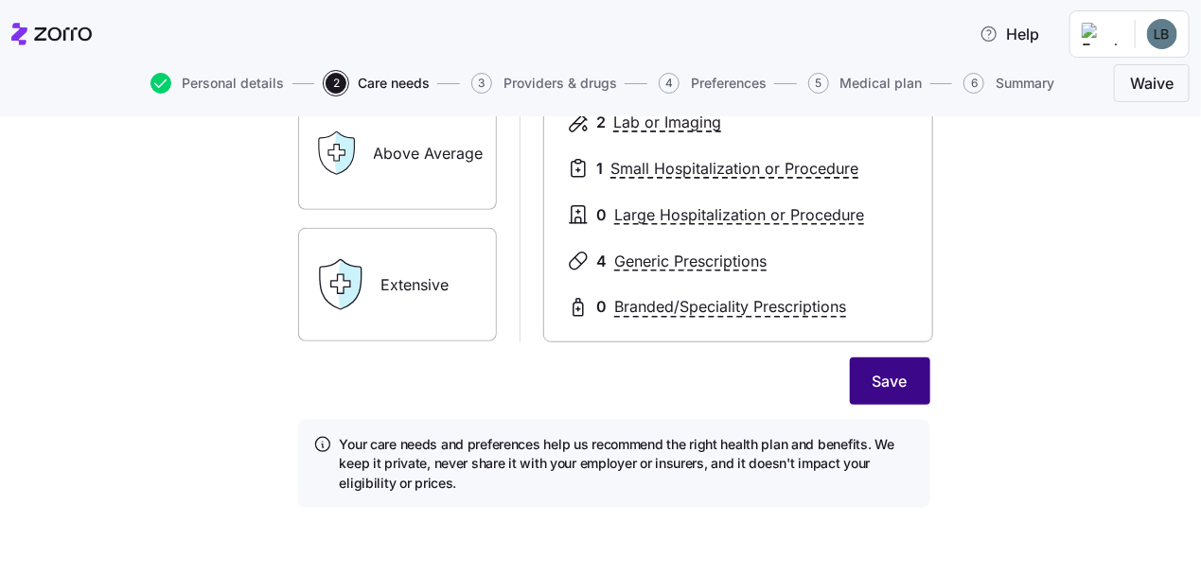
click at [881, 386] on span "Save" at bounding box center [889, 381] width 35 height 23
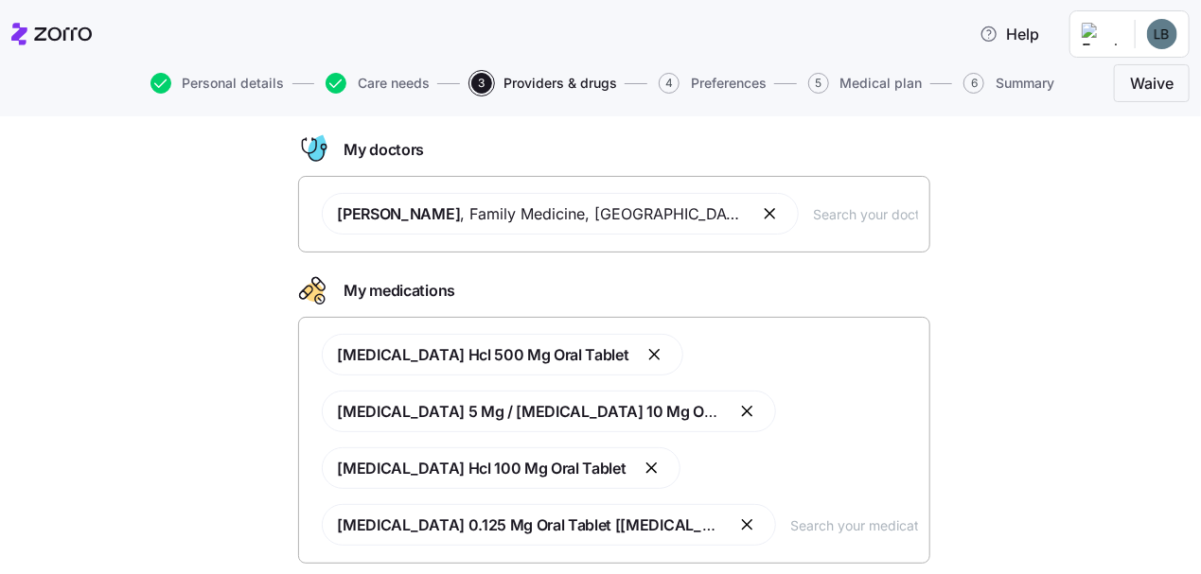
scroll to position [221, 0]
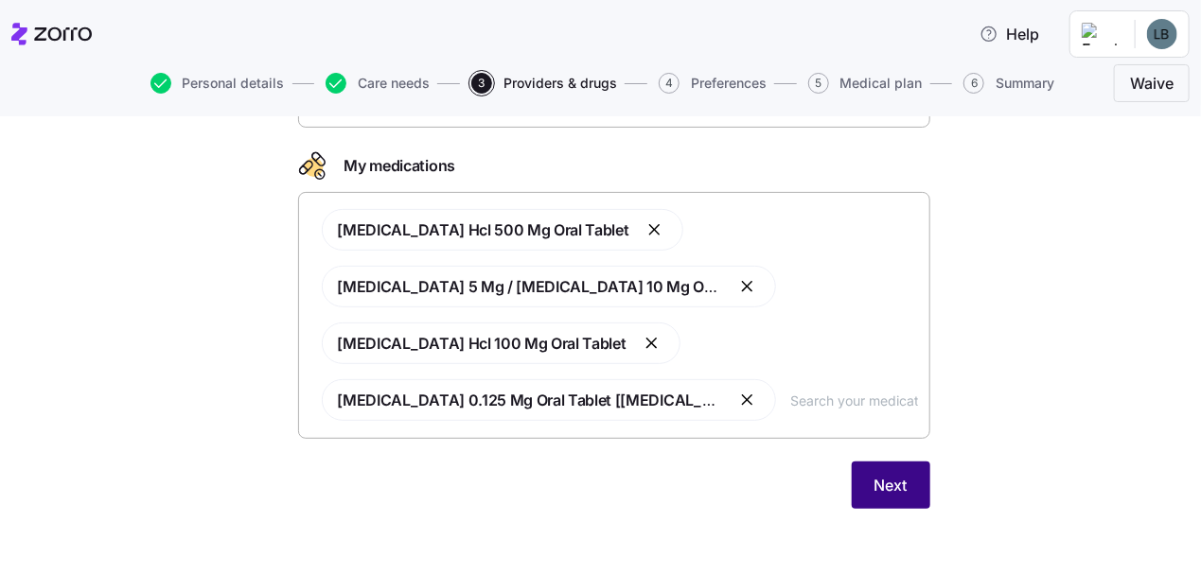
click at [887, 491] on span "Next" at bounding box center [890, 485] width 33 height 23
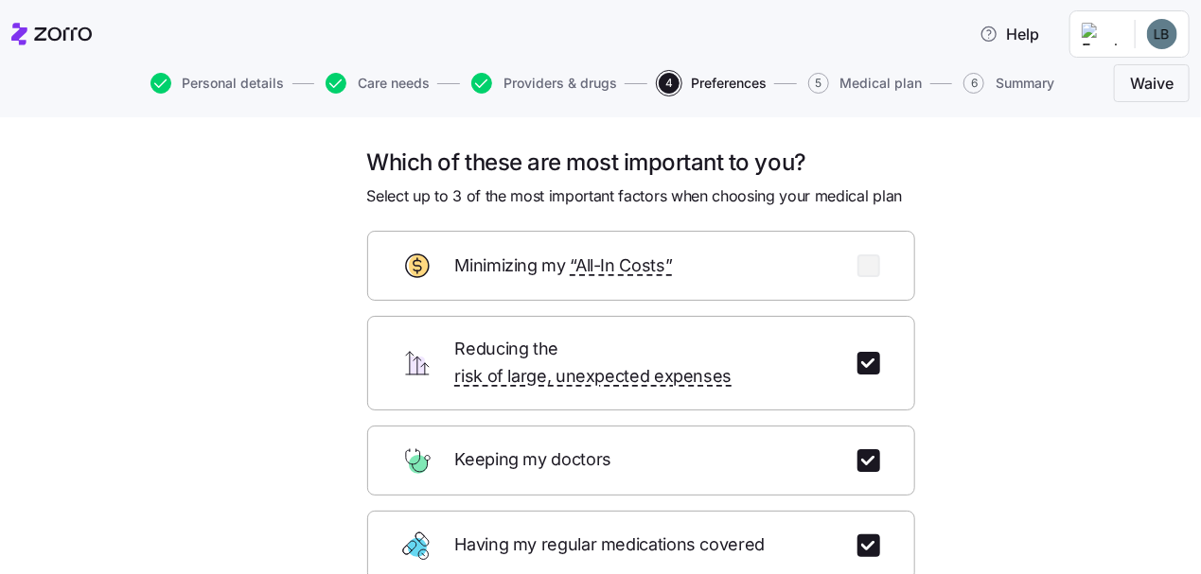
scroll to position [323, 0]
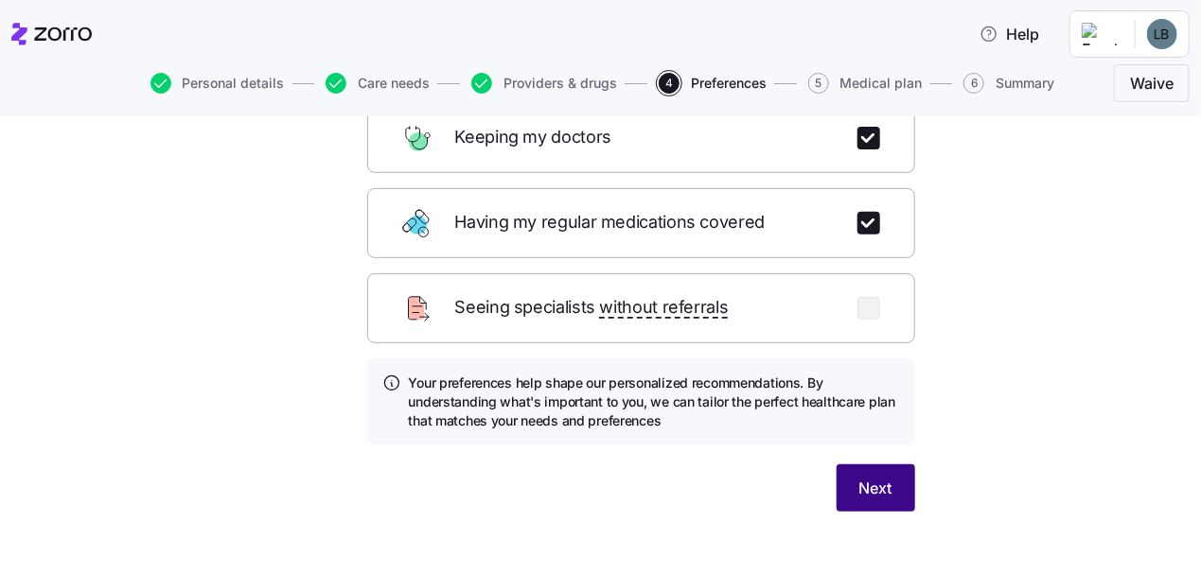
click at [859, 477] on span "Next" at bounding box center [875, 488] width 33 height 23
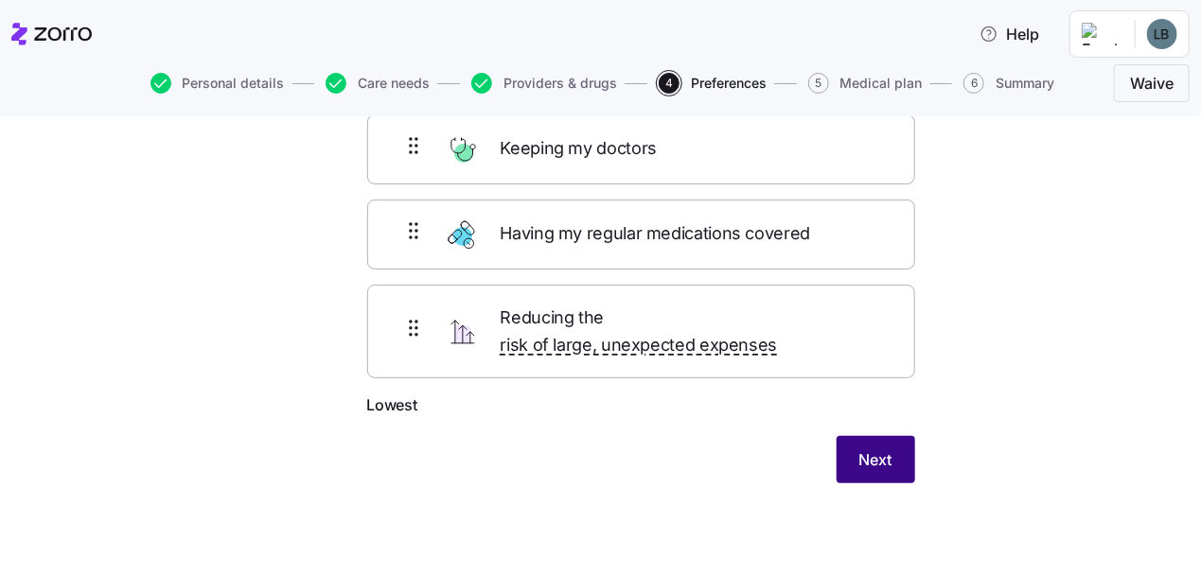
scroll to position [121, 0]
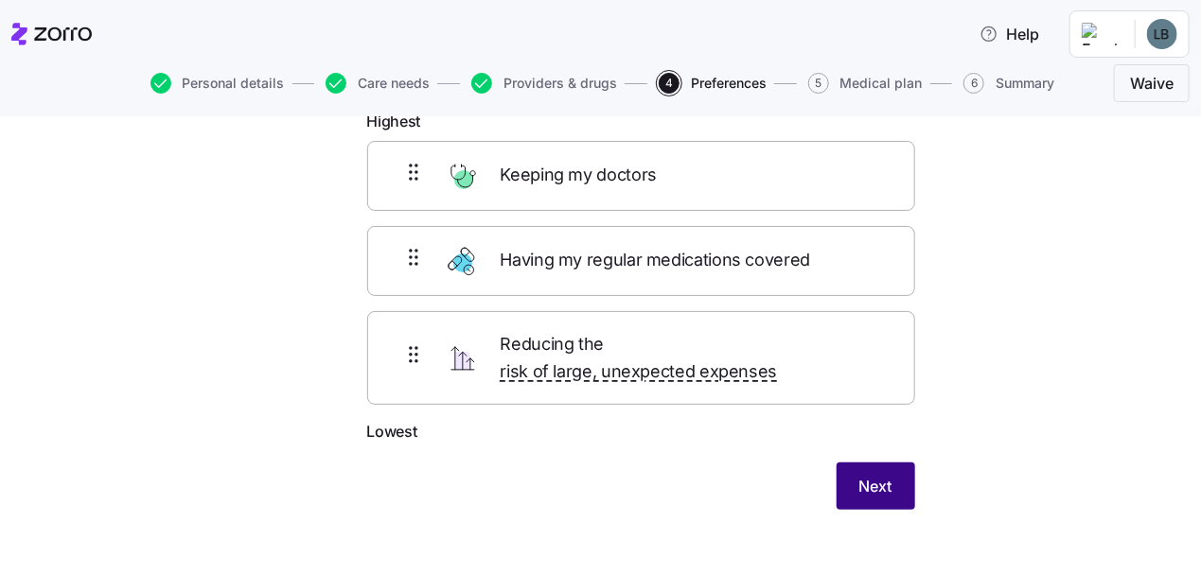
click at [859, 475] on span "Next" at bounding box center [875, 486] width 33 height 23
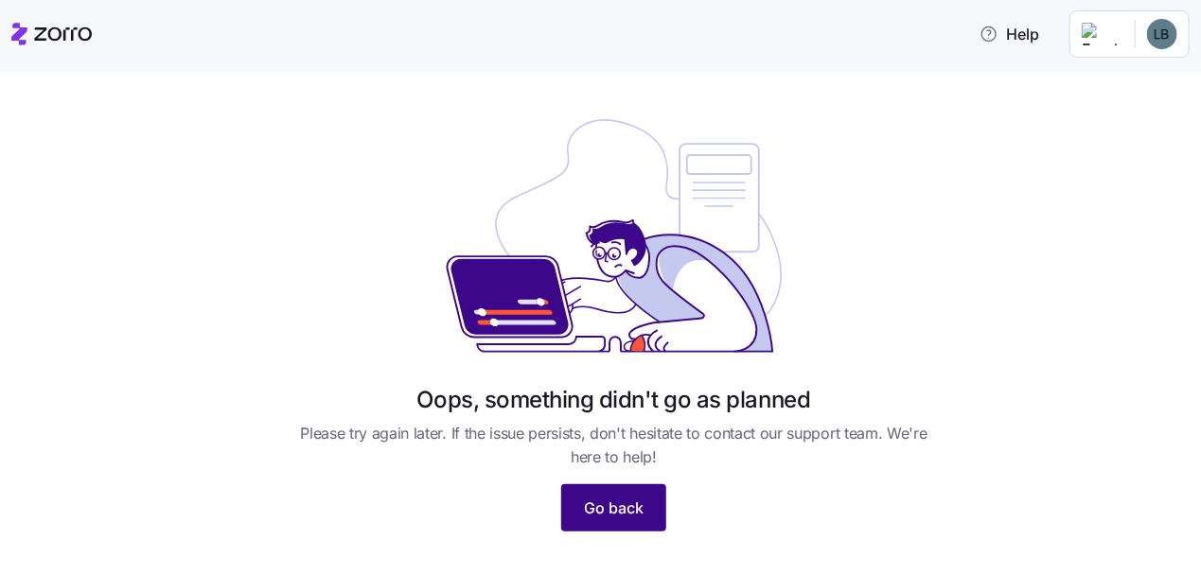
click at [633, 504] on span "Go back" at bounding box center [614, 508] width 60 height 23
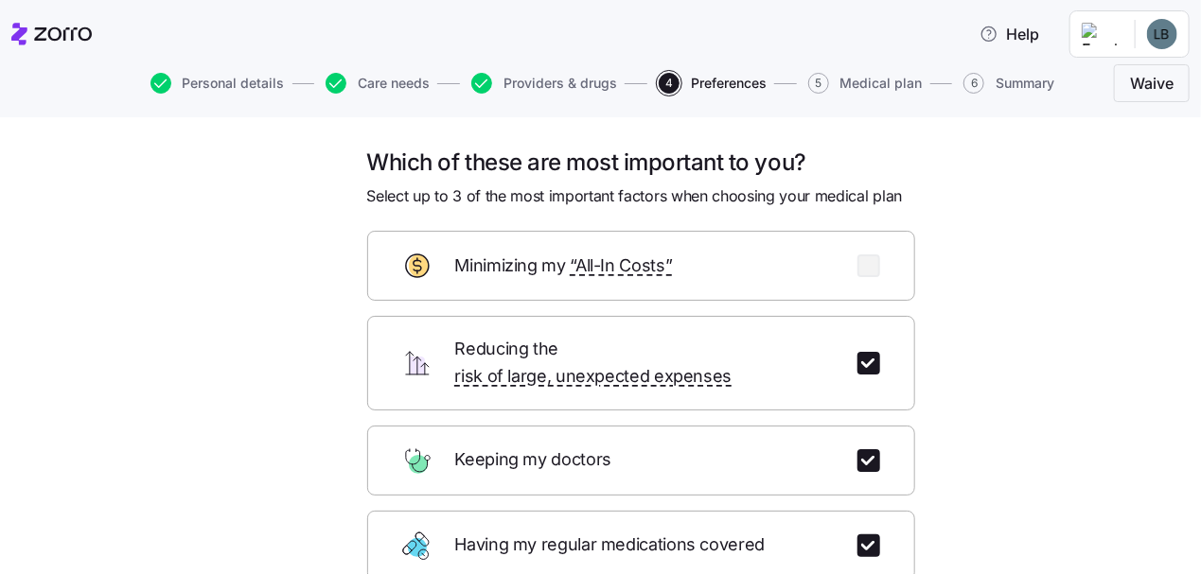
scroll to position [323, 0]
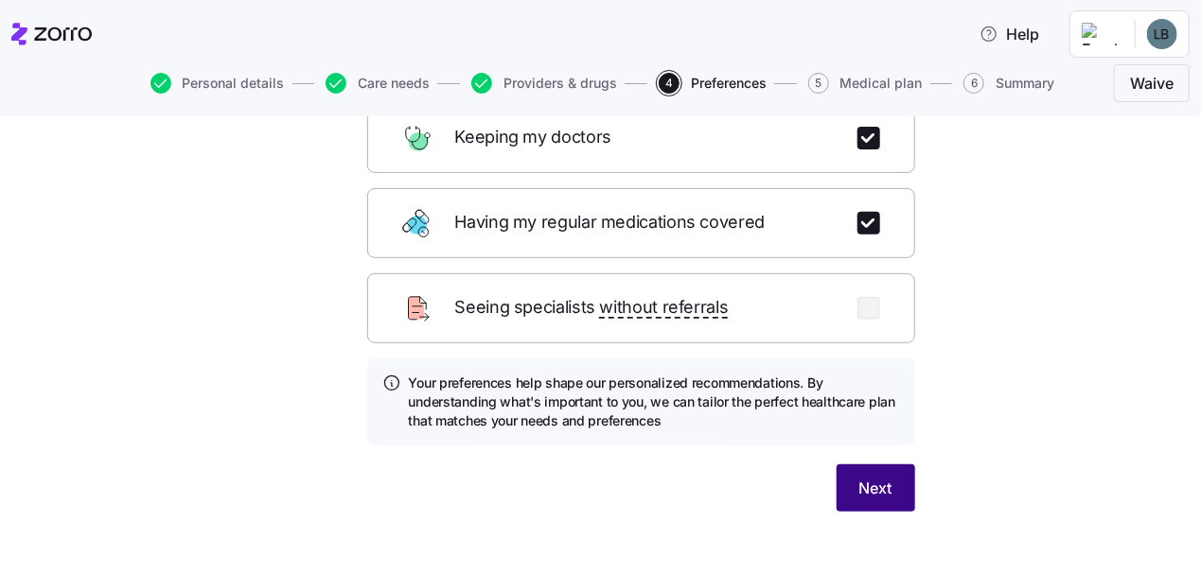
click at [862, 477] on span "Next" at bounding box center [875, 488] width 33 height 23
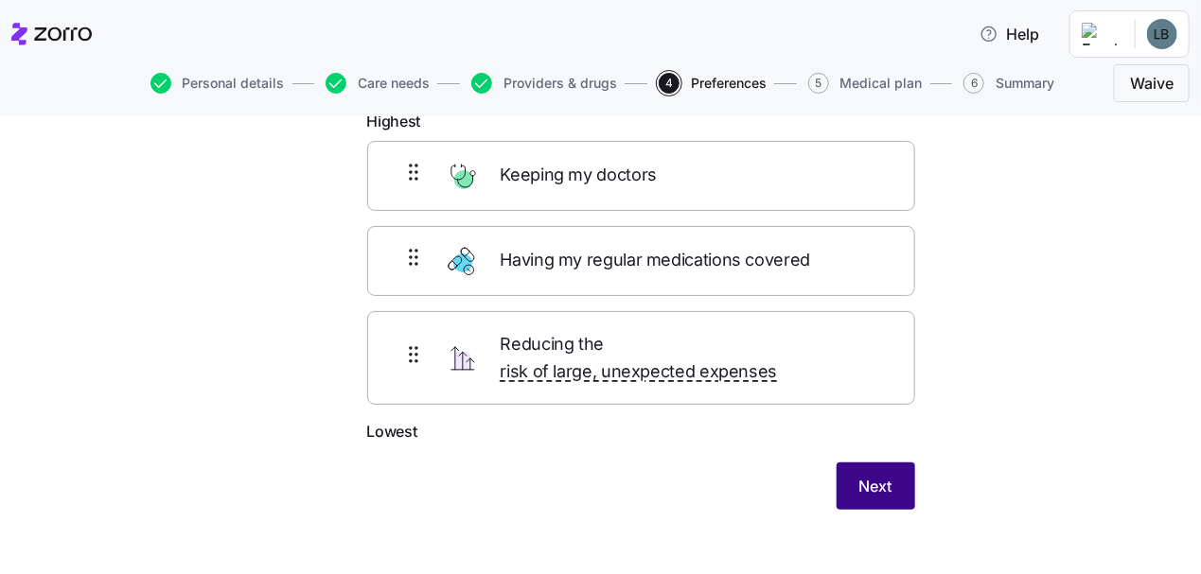
click at [860, 475] on span "Next" at bounding box center [875, 486] width 33 height 23
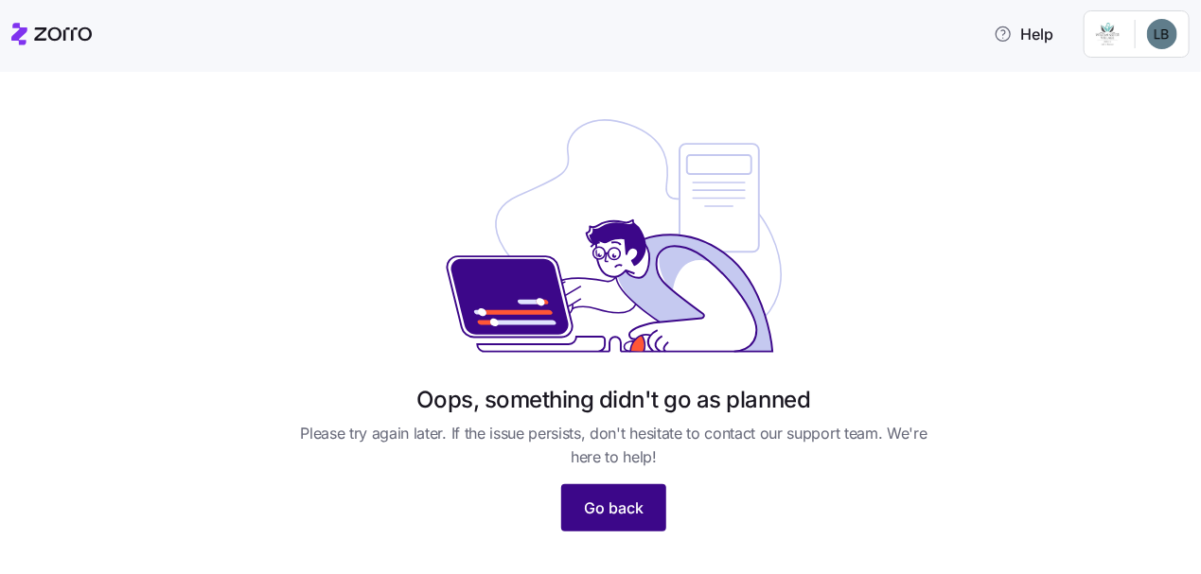
click at [633, 505] on span "Go back" at bounding box center [614, 508] width 60 height 23
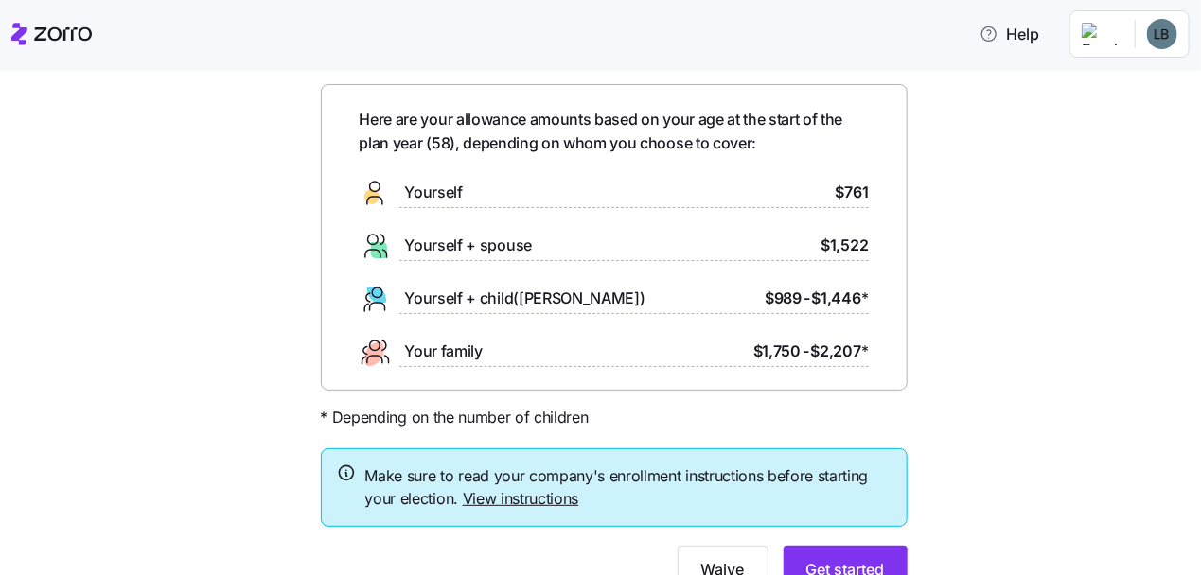
scroll to position [154, 0]
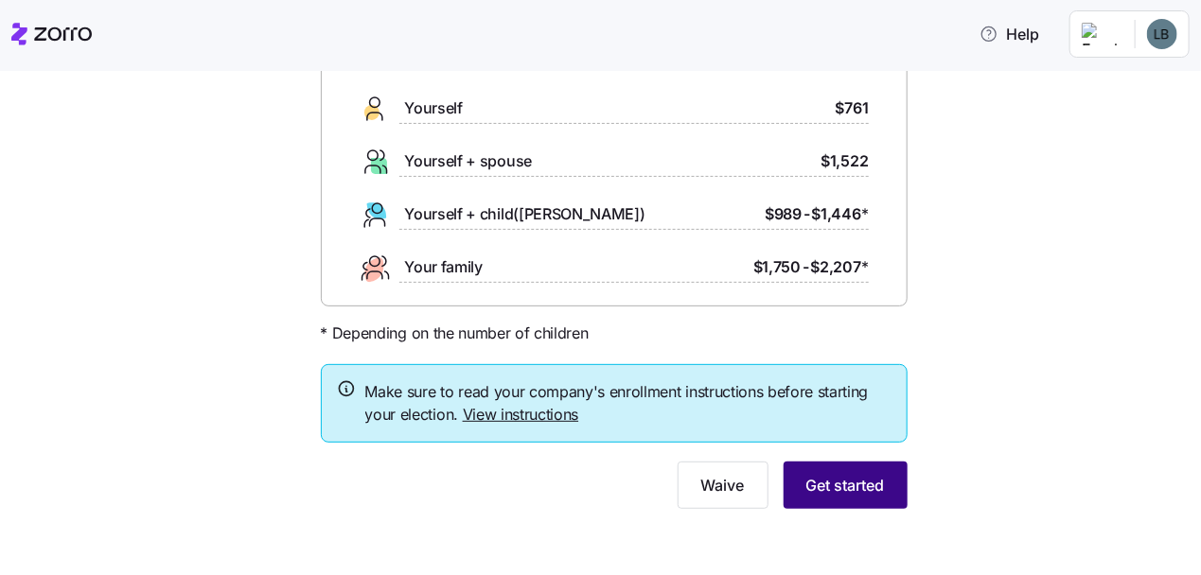
click at [847, 488] on span "Get started" at bounding box center [845, 485] width 79 height 23
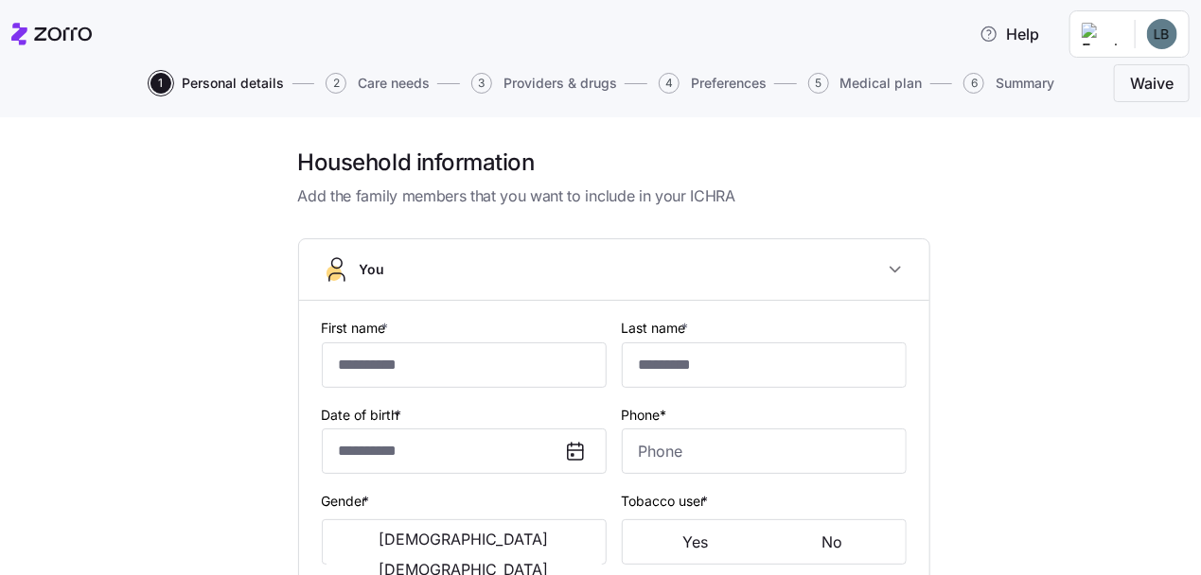
type input "****"
type input "*********"
type input "ldflesher3367@yahoo.com"
type input "**********"
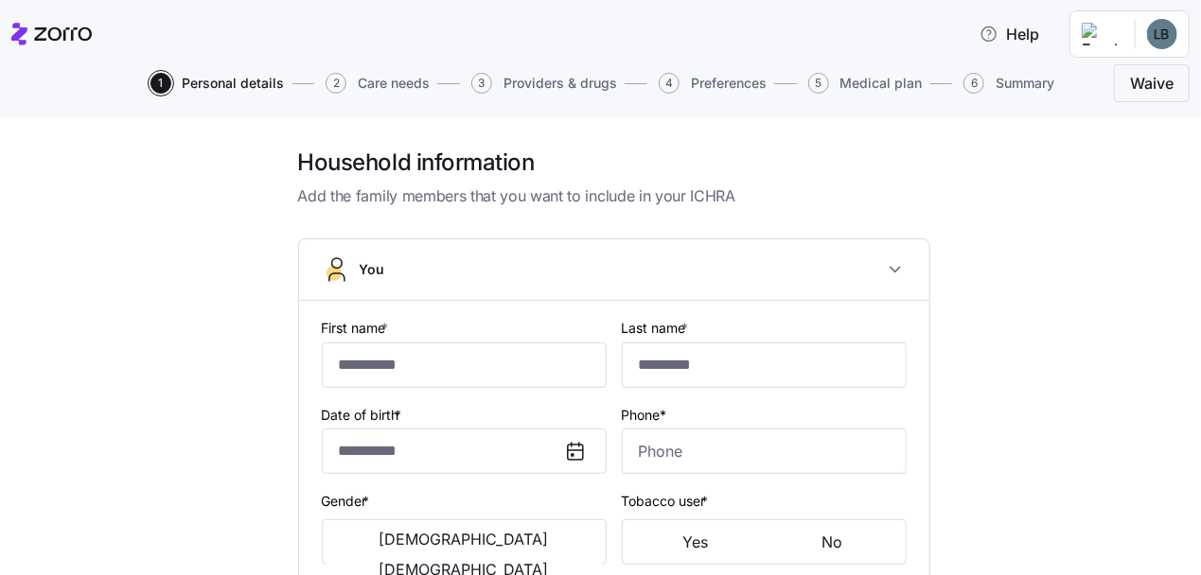
checkbox input "true"
type input "**********"
type input "(765) 749-9000"
type input "US citizen"
type input "Married"
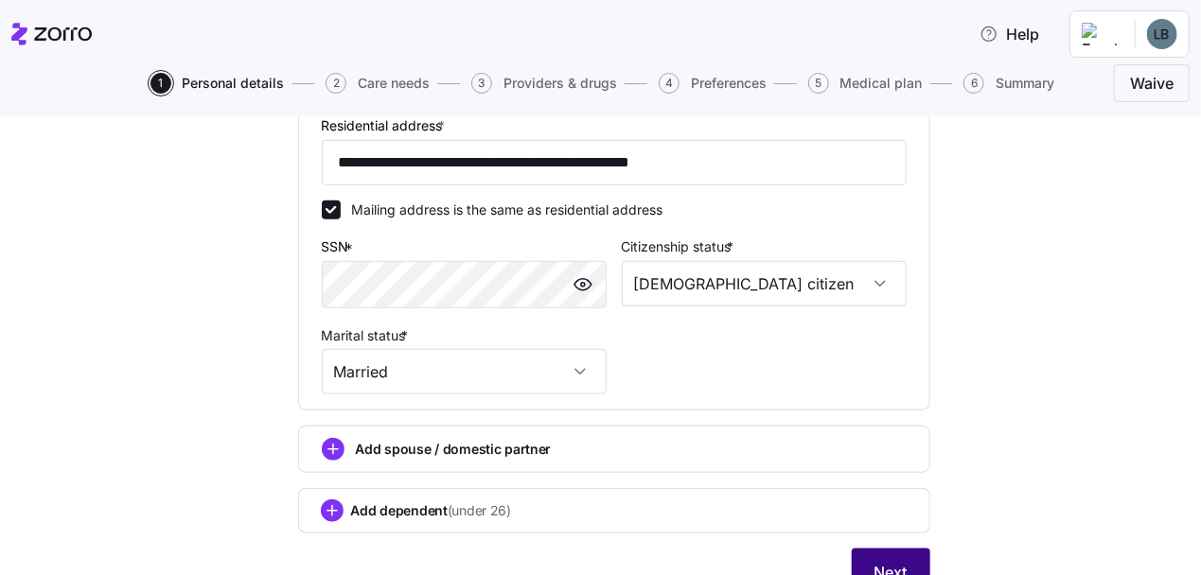
scroll to position [730, 0]
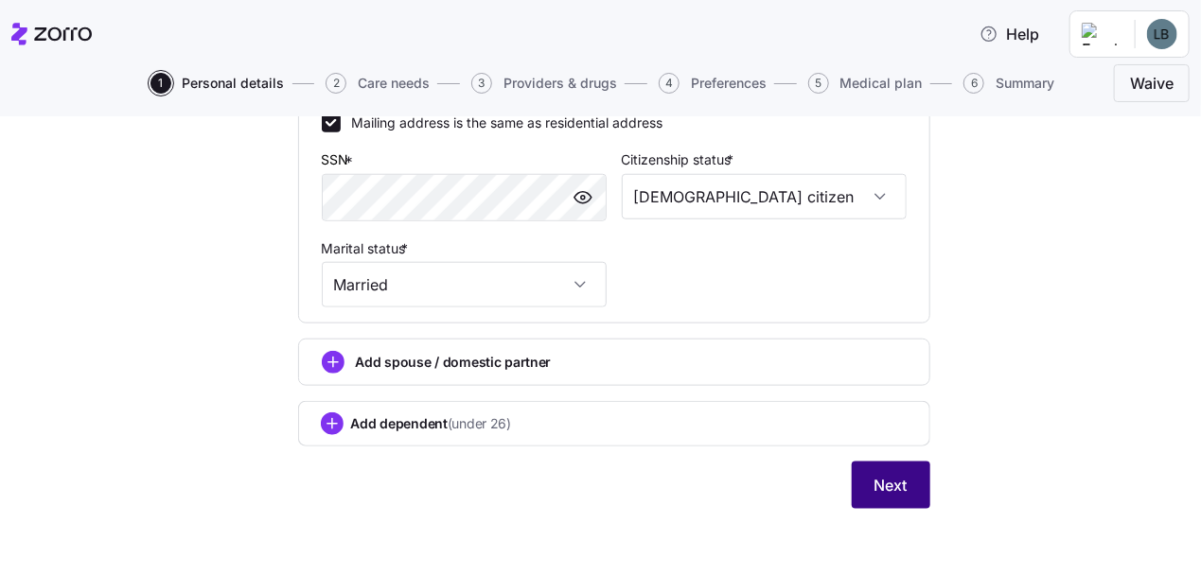
click at [865, 476] on button "Next" at bounding box center [891, 485] width 79 height 47
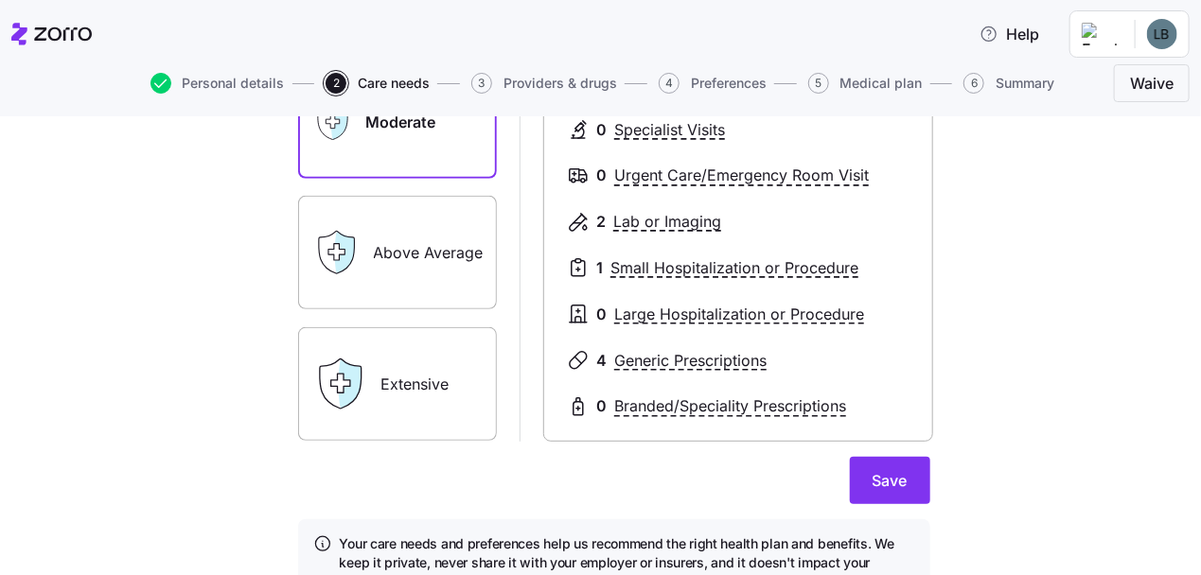
scroll to position [131, 0]
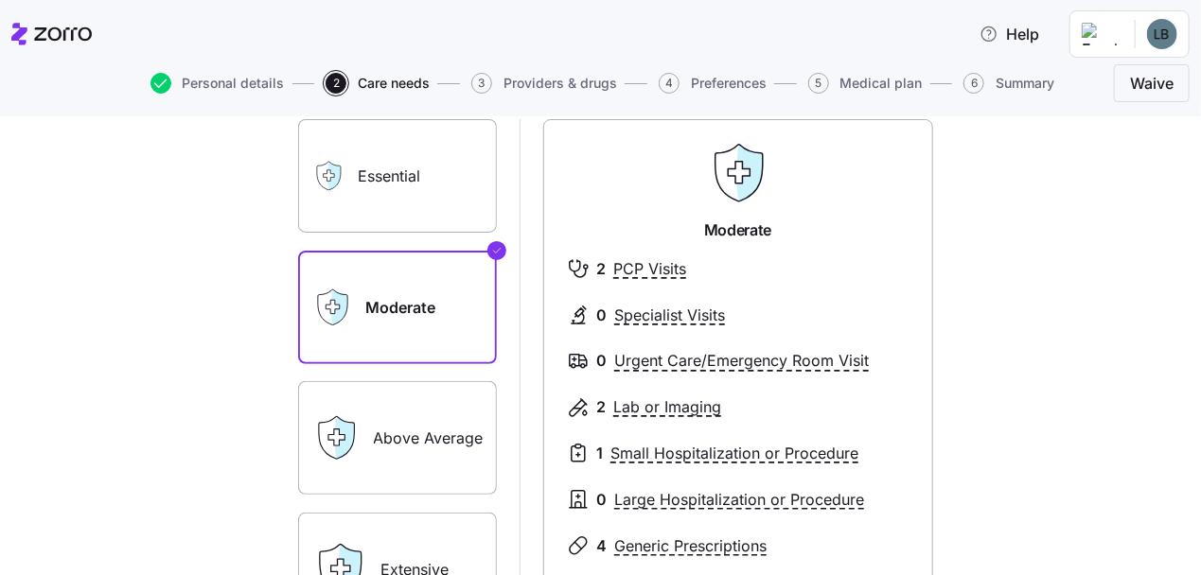
click at [357, 414] on div "Above Average" at bounding box center [397, 438] width 199 height 114
click at [430, 409] on label "Above Average" at bounding box center [397, 438] width 199 height 114
click at [378, 450] on label "Above Average" at bounding box center [397, 438] width 199 height 114
click at [0, 0] on input "Above Average" at bounding box center [0, 0] width 0 height 0
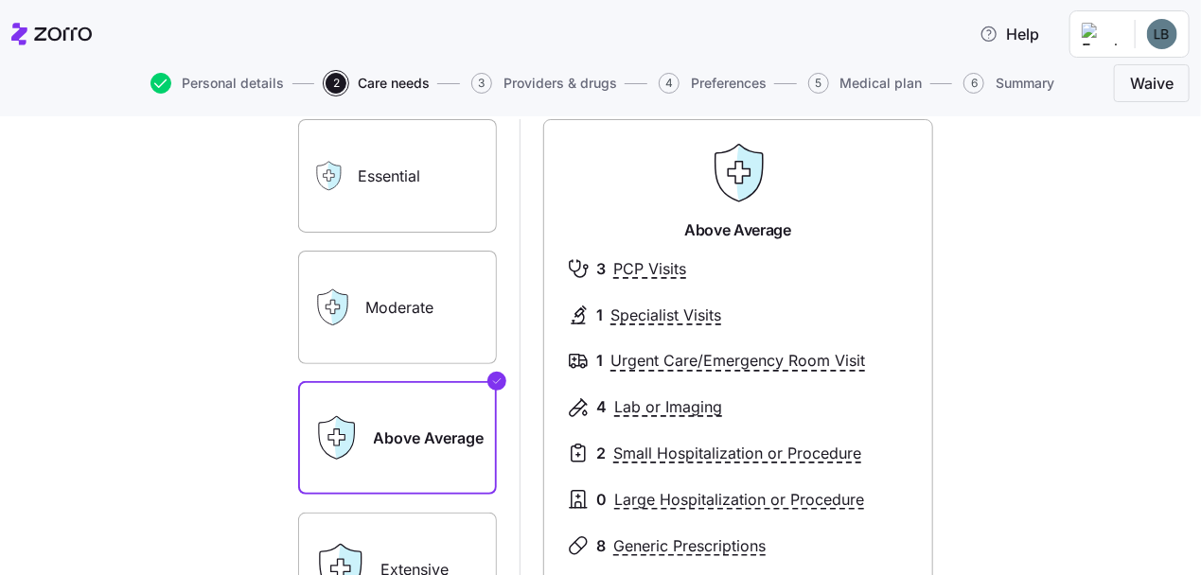
scroll to position [415, 0]
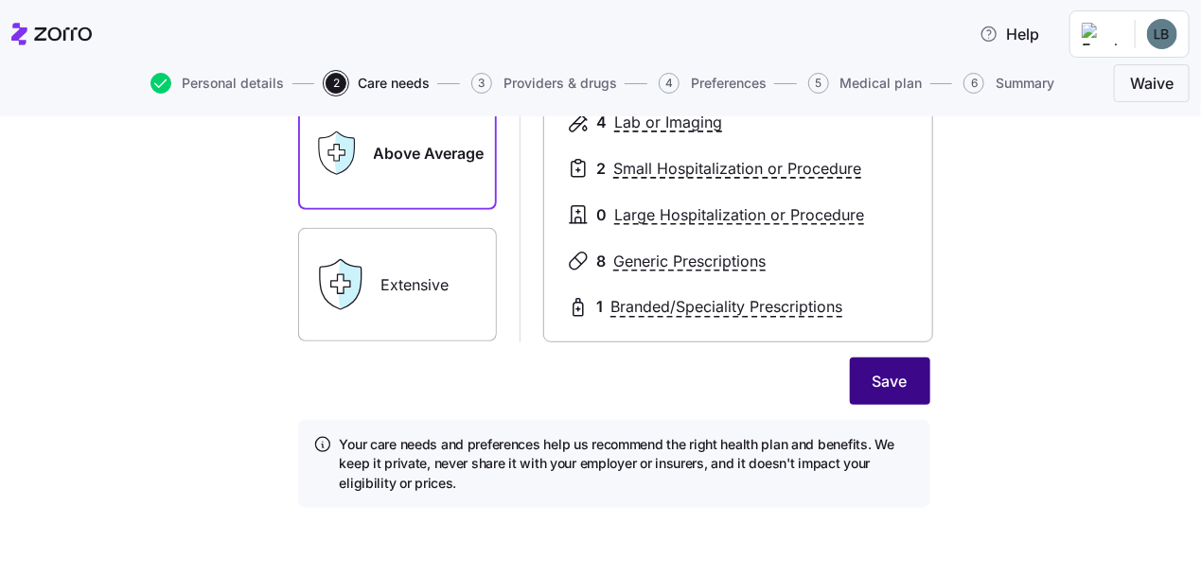
click at [895, 374] on span "Save" at bounding box center [889, 381] width 35 height 23
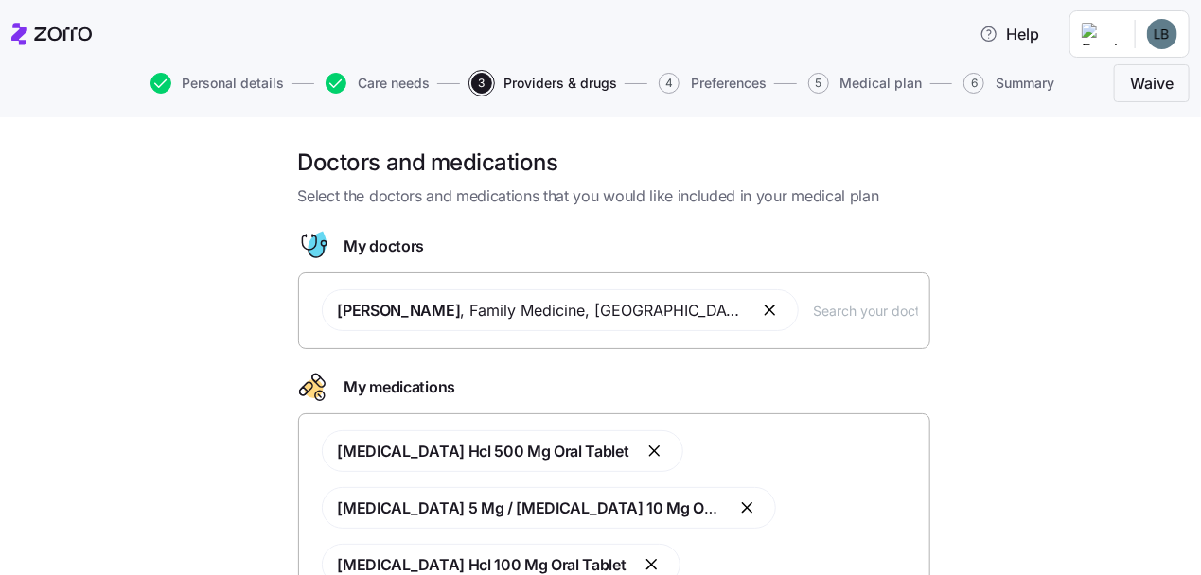
scroll to position [221, 0]
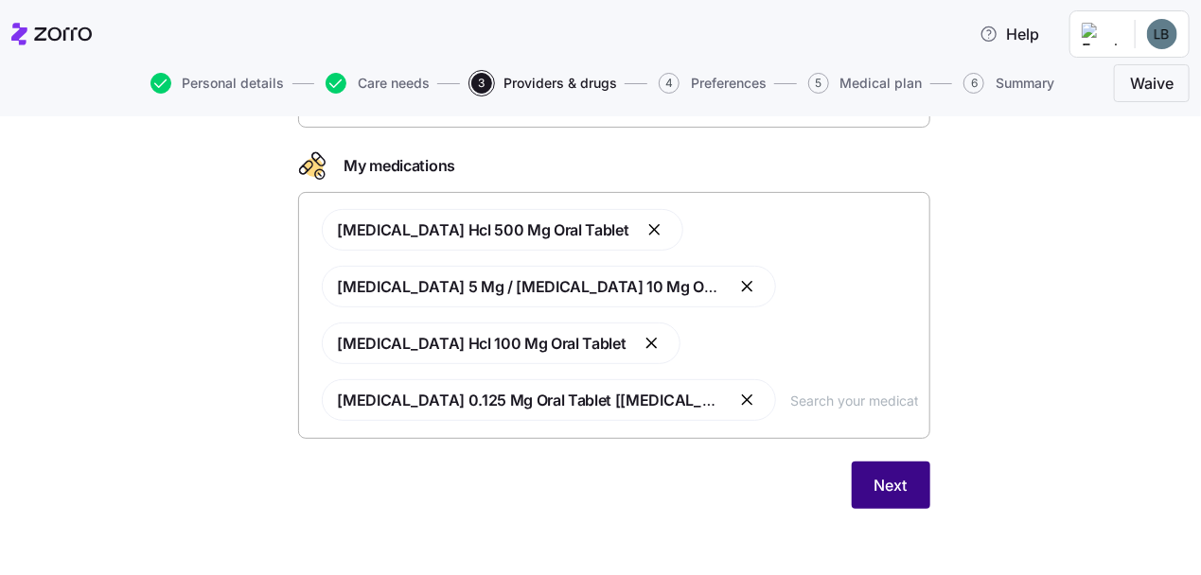
click at [878, 483] on span "Next" at bounding box center [890, 485] width 33 height 23
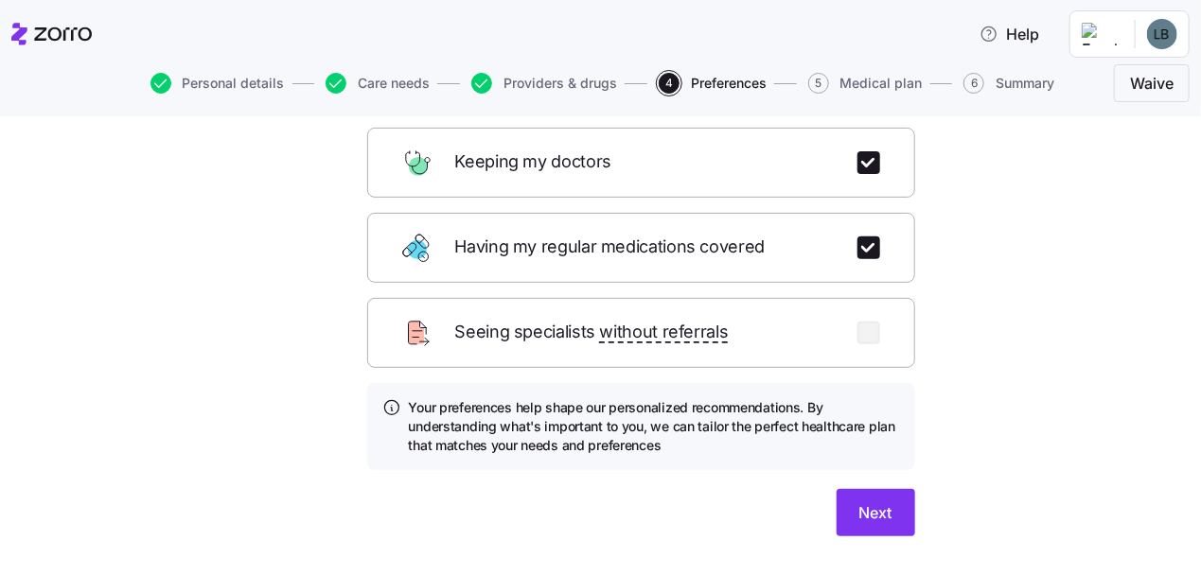
scroll to position [323, 0]
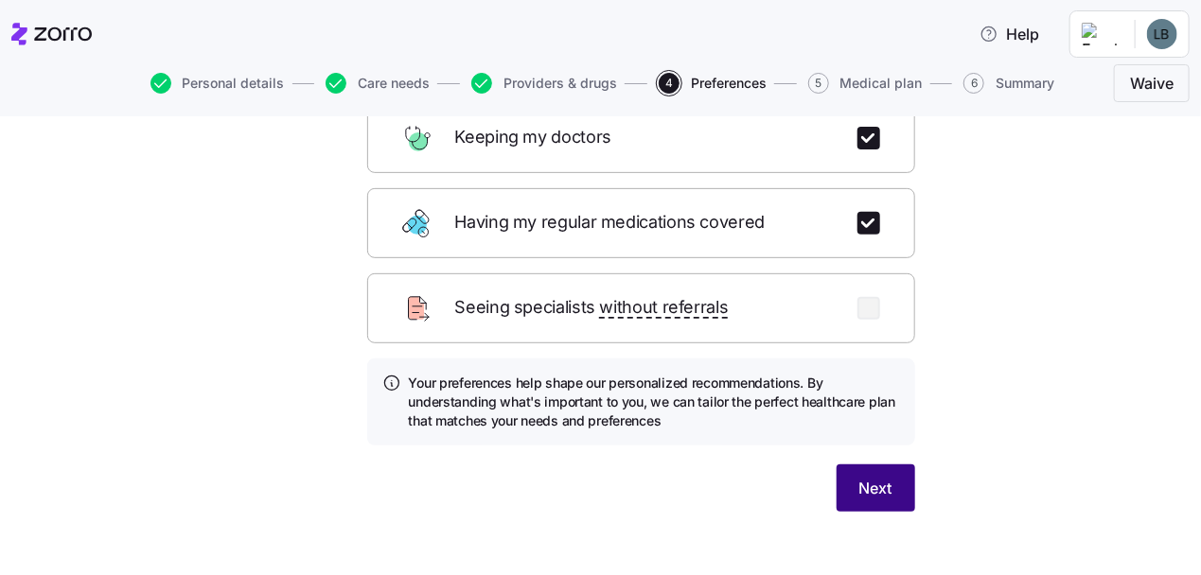
click at [866, 477] on span "Next" at bounding box center [875, 488] width 33 height 23
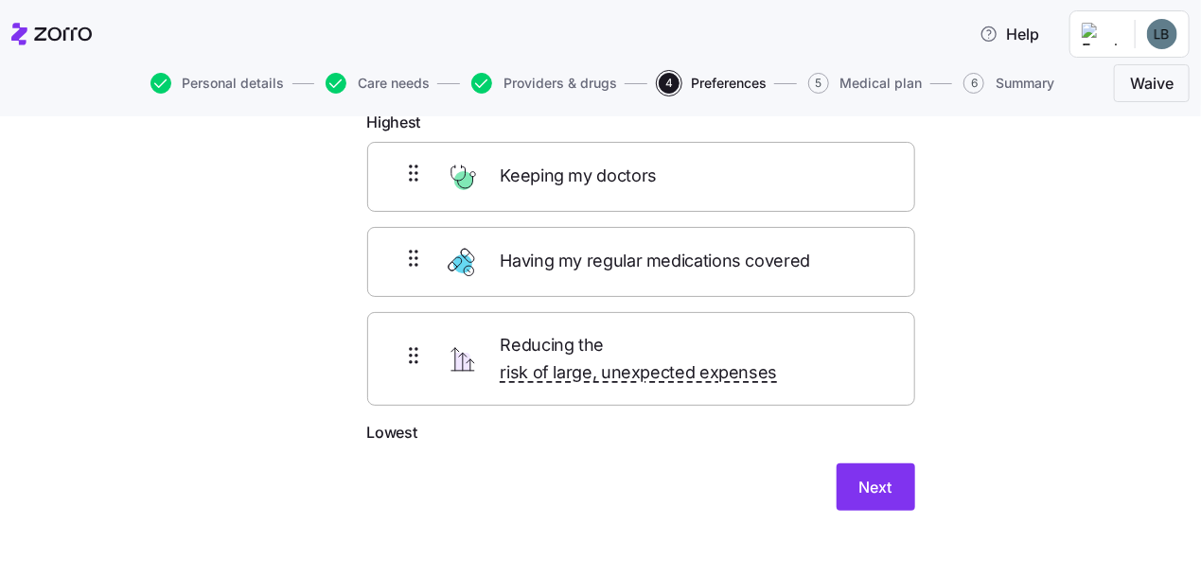
click at [823, 83] on span "5" at bounding box center [818, 83] width 21 height 21
click at [877, 476] on span "Next" at bounding box center [875, 487] width 33 height 23
